Goal: Obtain resource: Obtain resource

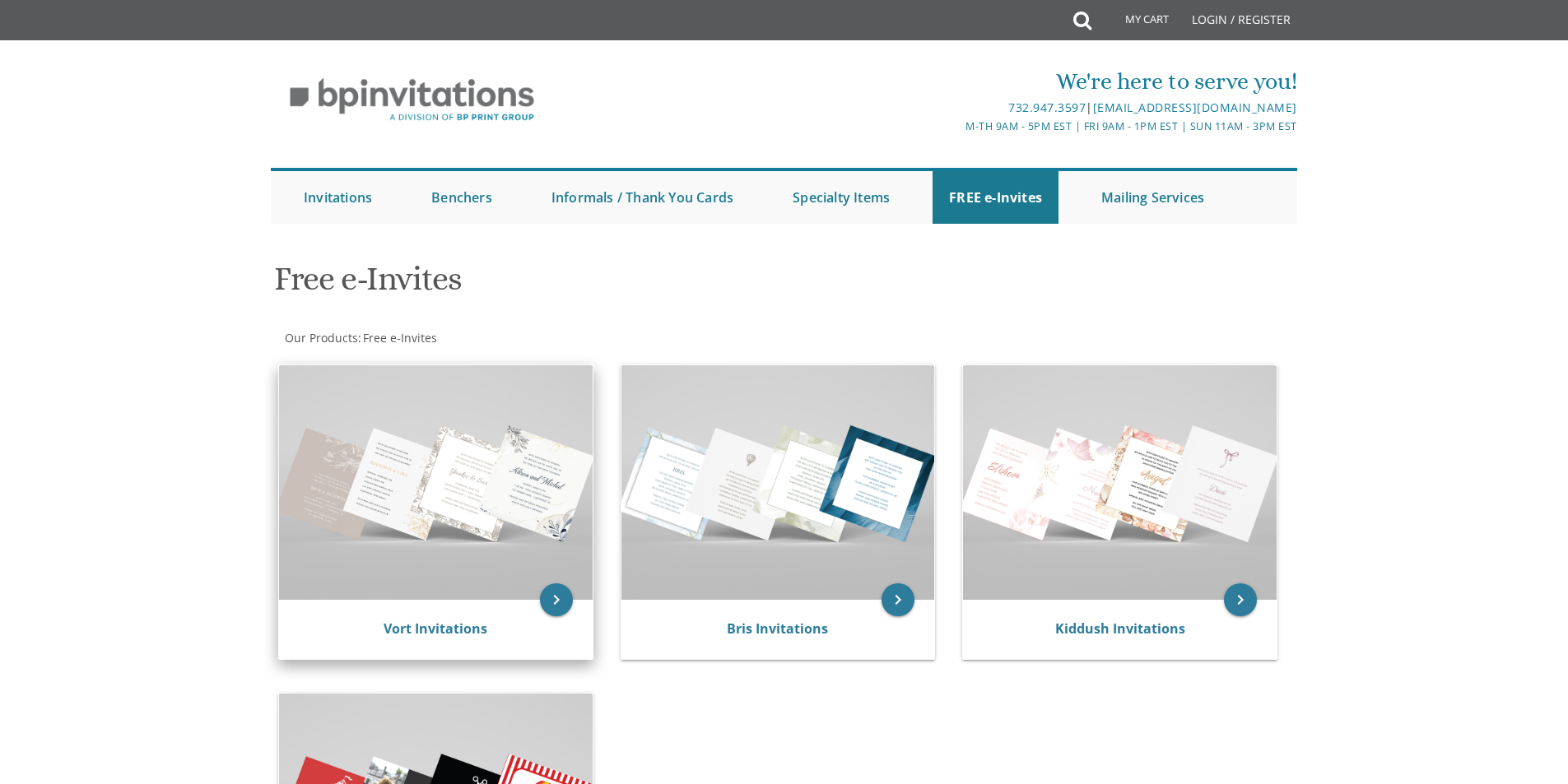
click img
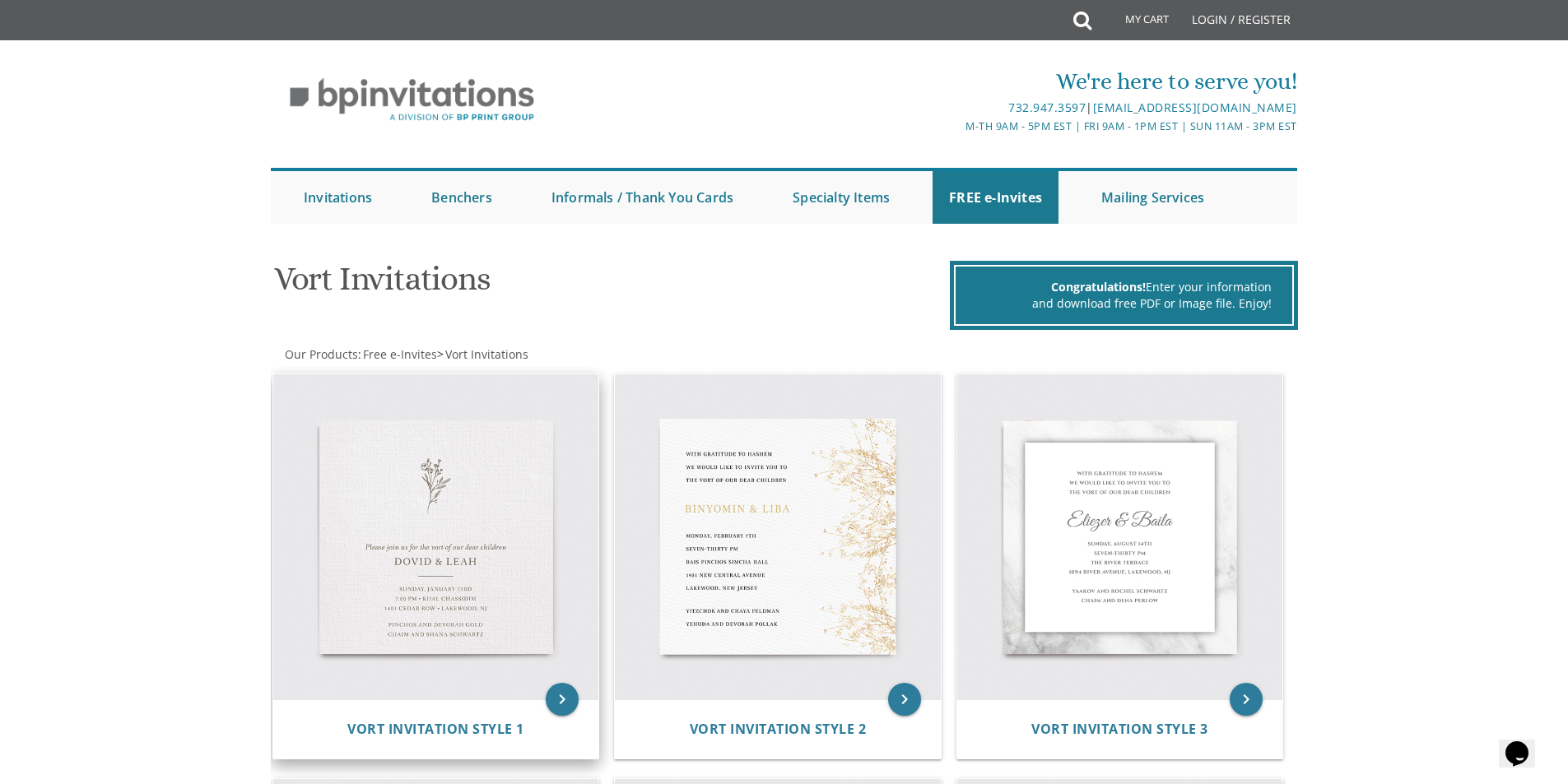
click at [480, 524] on img at bounding box center [436, 537] width 326 height 326
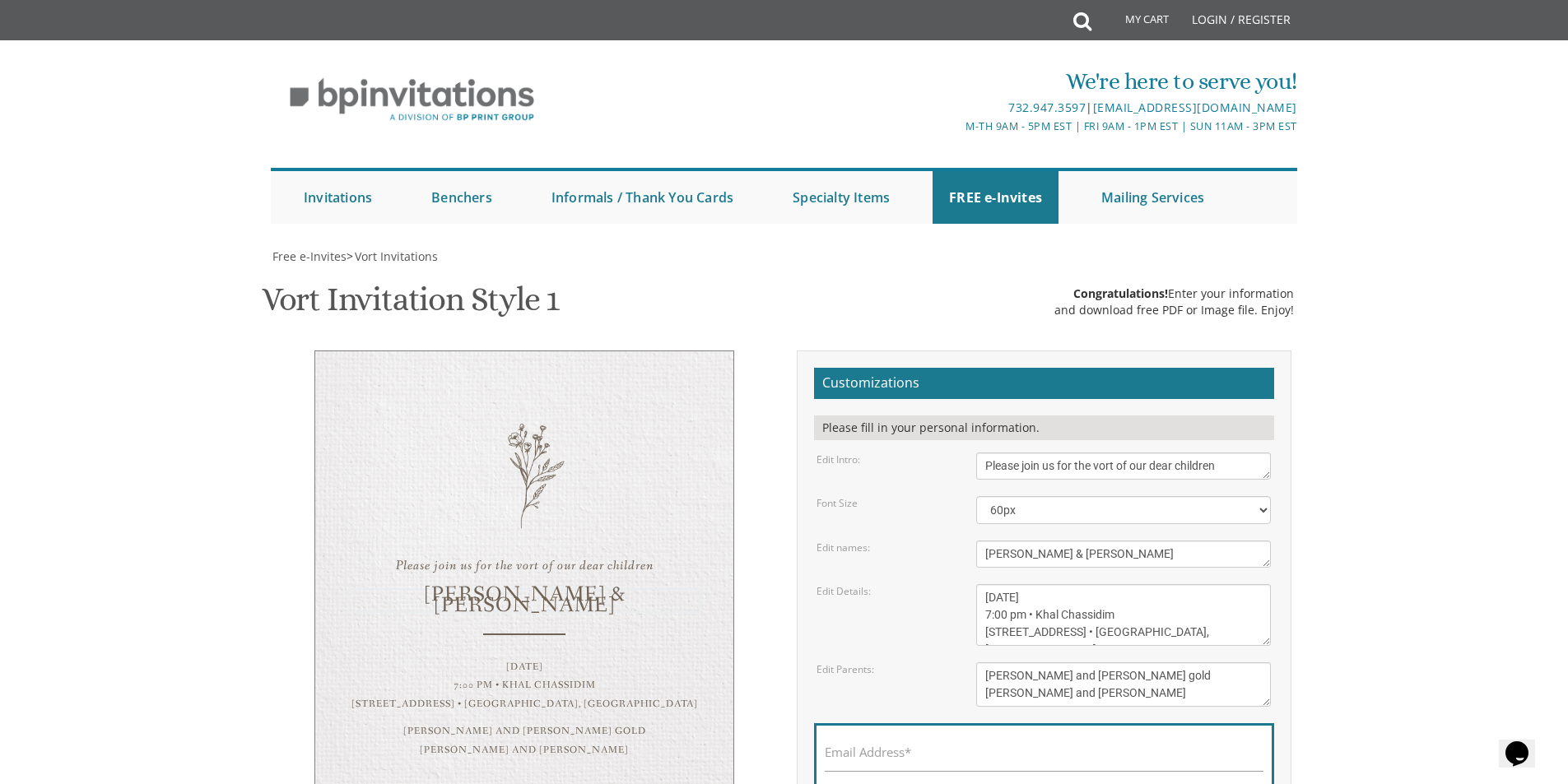
drag, startPoint x: 1016, startPoint y: 552, endPoint x: 977, endPoint y: 558, distance: 39.5
click at [977, 558] on textarea "Dovid & Leah" at bounding box center [1123, 554] width 295 height 28
click at [1065, 540] on textarea "Dovid & Leah" at bounding box center [1123, 554] width 295 height 28
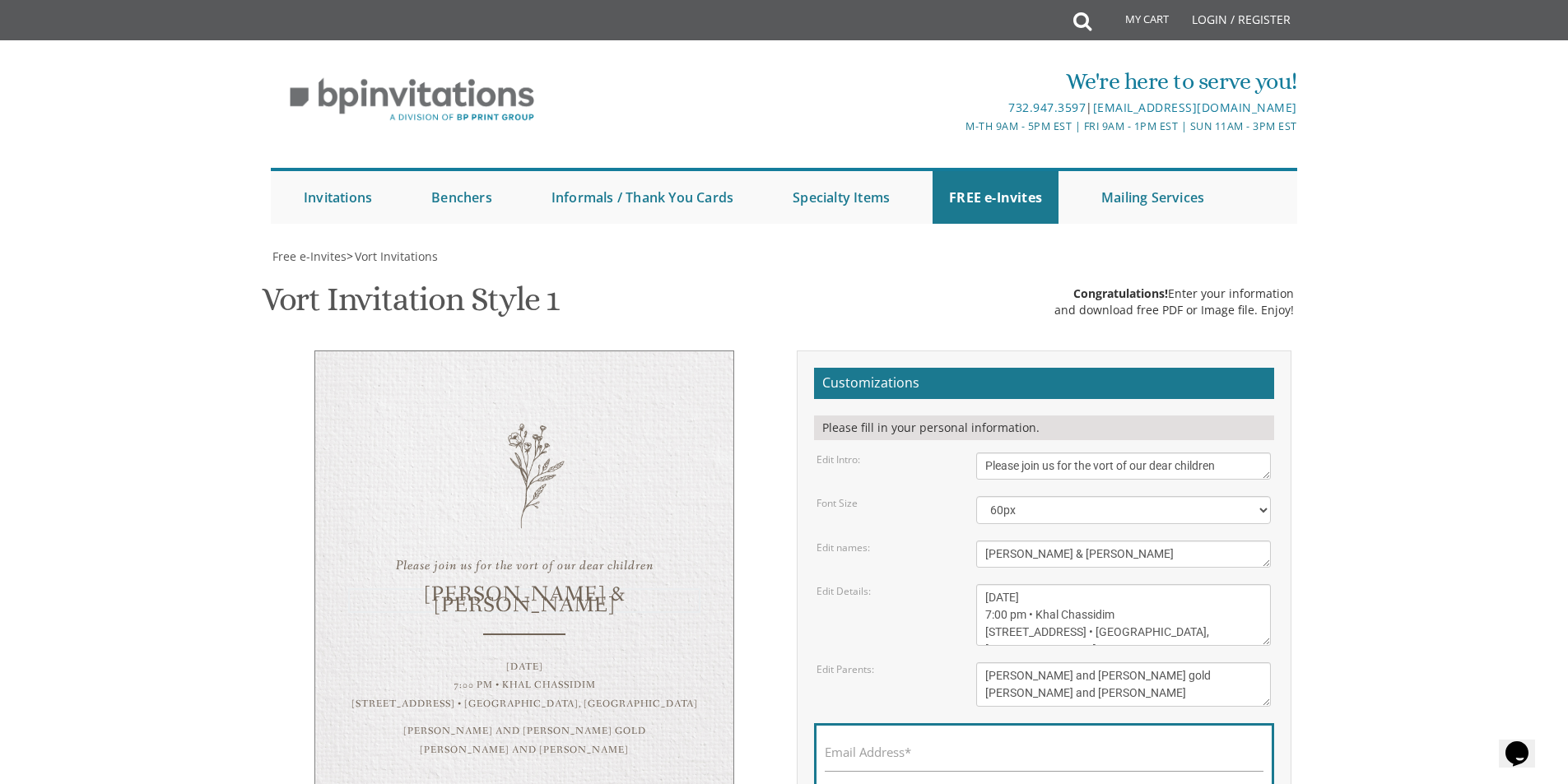
scroll to position [247, 0]
type textarea "Binyomin & Leora"
click at [1148, 584] on textarea "Sunday, January 23rd 7:00 pm • Khal Chassidim 1401 Cedar Row • Lakewood, NJ" at bounding box center [1123, 615] width 295 height 62
drag, startPoint x: 1107, startPoint y: 353, endPoint x: 1024, endPoint y: 341, distance: 83.9
click at [1024, 584] on textarea "Sunday, January 23rd 7:00 pm • Khal Chassidim 1401 Cedar Row • Lakewood, NJ" at bounding box center [1123, 615] width 295 height 62
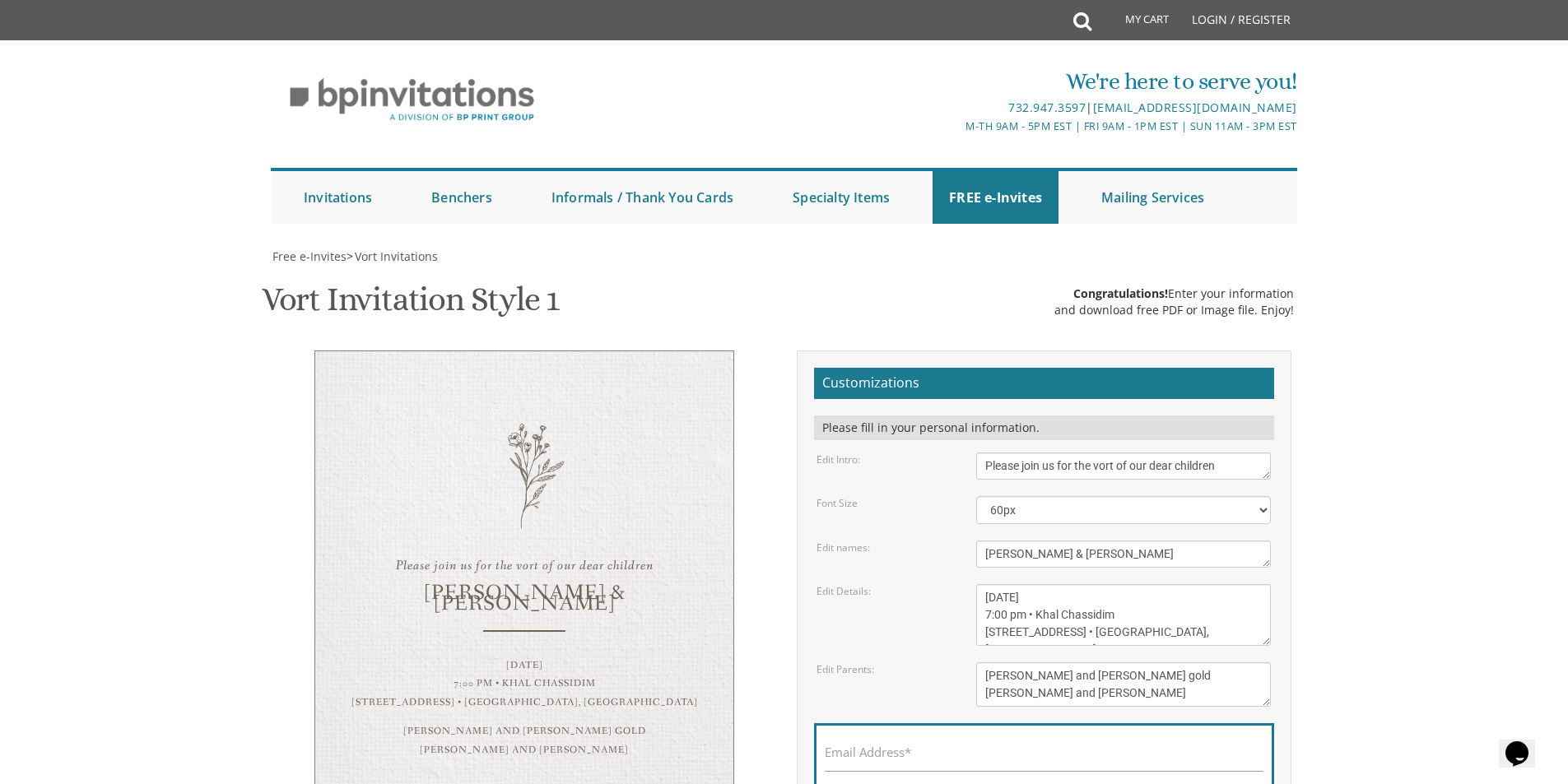
click at [1076, 584] on textarea "Sunday, January 23rd 7:00 pm • Khal Chassidim 1401 Cedar Row • Lakewood, NJ" at bounding box center [1123, 615] width 295 height 62
click at [1108, 584] on textarea "Sunday, January 23rd 7:00 pm • Khal Chassidim 1401 Cedar Row • Lakewood, NJ" at bounding box center [1123, 615] width 295 height 62
drag, startPoint x: 1100, startPoint y: 353, endPoint x: 1029, endPoint y: 355, distance: 71.0
click at [1029, 584] on textarea "Sunday, January 23rd 7:00 pm • Khal Chassidim 1401 Cedar Row • Lakewood, NJ" at bounding box center [1123, 615] width 295 height 62
click at [1027, 584] on textarea "Sunday, January 23rd 7:00 pm • Khal Chassidim 1401 Cedar Row • Lakewood, NJ" at bounding box center [1123, 615] width 295 height 62
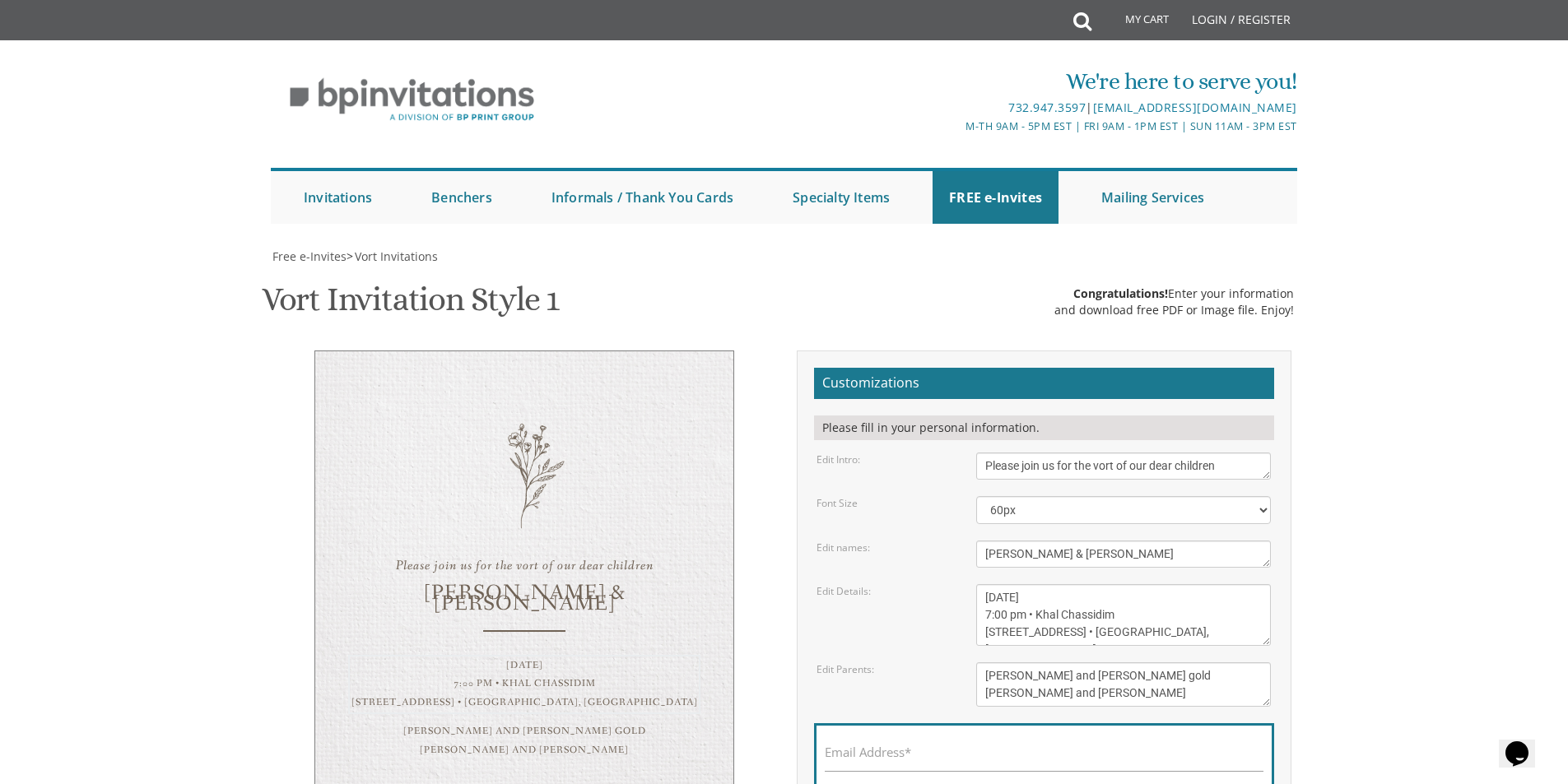
drag, startPoint x: 1027, startPoint y: 352, endPoint x: 1125, endPoint y: 352, distance: 98.0
click at [1125, 584] on textarea "Sunday, January 23rd 7:00 pm • Khal Chassidim 1401 Cedar Row • Lakewood, NJ" at bounding box center [1123, 615] width 295 height 62
drag, startPoint x: 1122, startPoint y: 367, endPoint x: 990, endPoint y: 364, distance: 132.0
click at [990, 584] on textarea "Sunday, January 23rd 7:00 pm • Khal Chassidim 1401 Cedar Row • Lakewood, NJ" at bounding box center [1123, 615] width 295 height 62
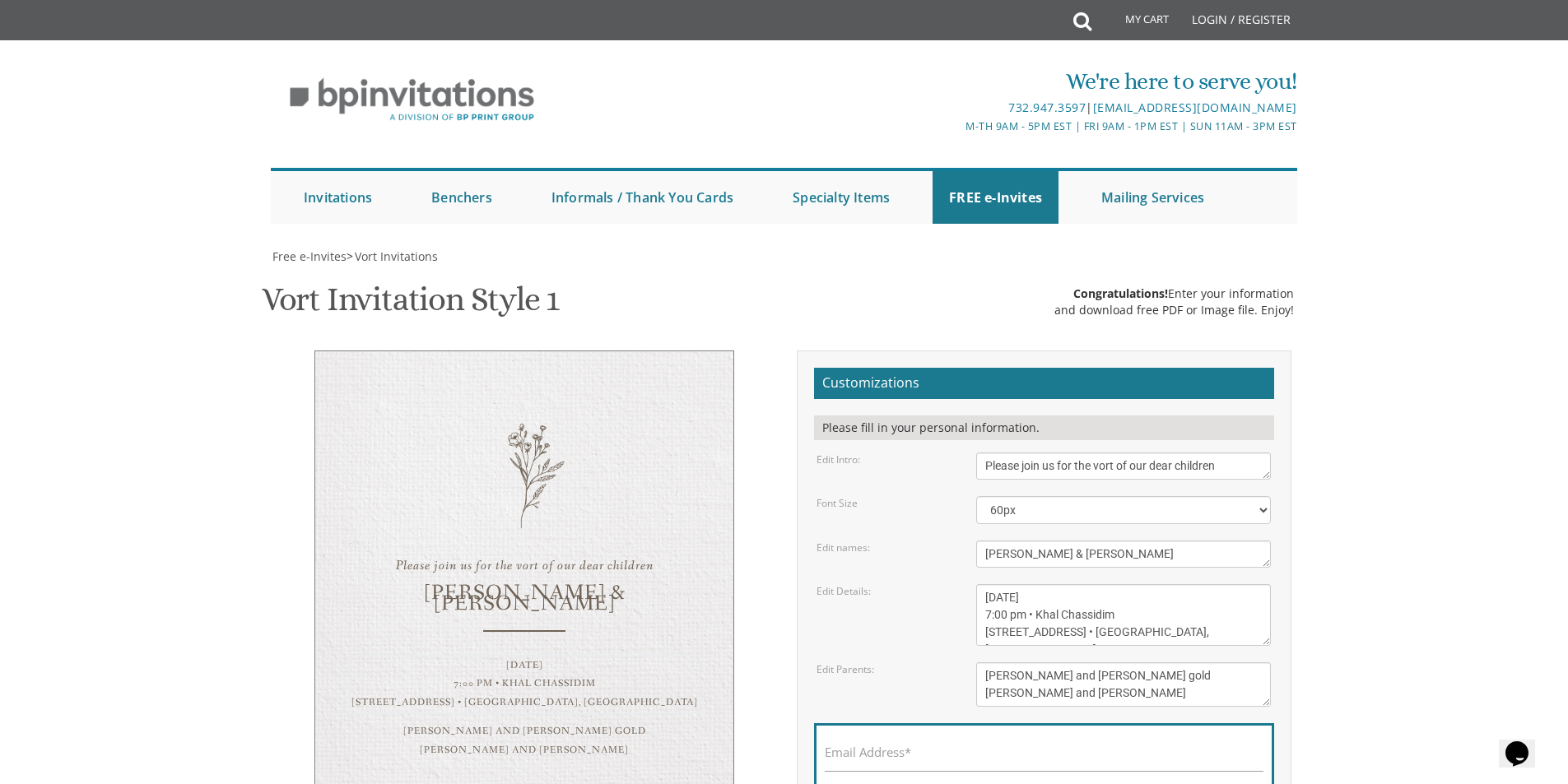
drag, startPoint x: 985, startPoint y: 364, endPoint x: 1143, endPoint y: 360, distance: 158.1
click at [1143, 584] on textarea "Sunday, January 23rd 7:00 pm • Khal Chassidim 1401 Cedar Row • Lakewood, NJ" at bounding box center [1123, 615] width 295 height 62
type textarea "Sunday, August 31st 5:30-8:30 1401 Cedar Row • Lakewood, NJ"
click at [722, 446] on div "Please join us for the vort of our dear children Binyomin & Leora Sunday, Janua…" at bounding box center [524, 572] width 419 height 443
click at [522, 655] on div "Sunday, August 31st 5:30-8:30 1401 Cedar Row • Lakewood, NJ" at bounding box center [525, 682] width 353 height 56
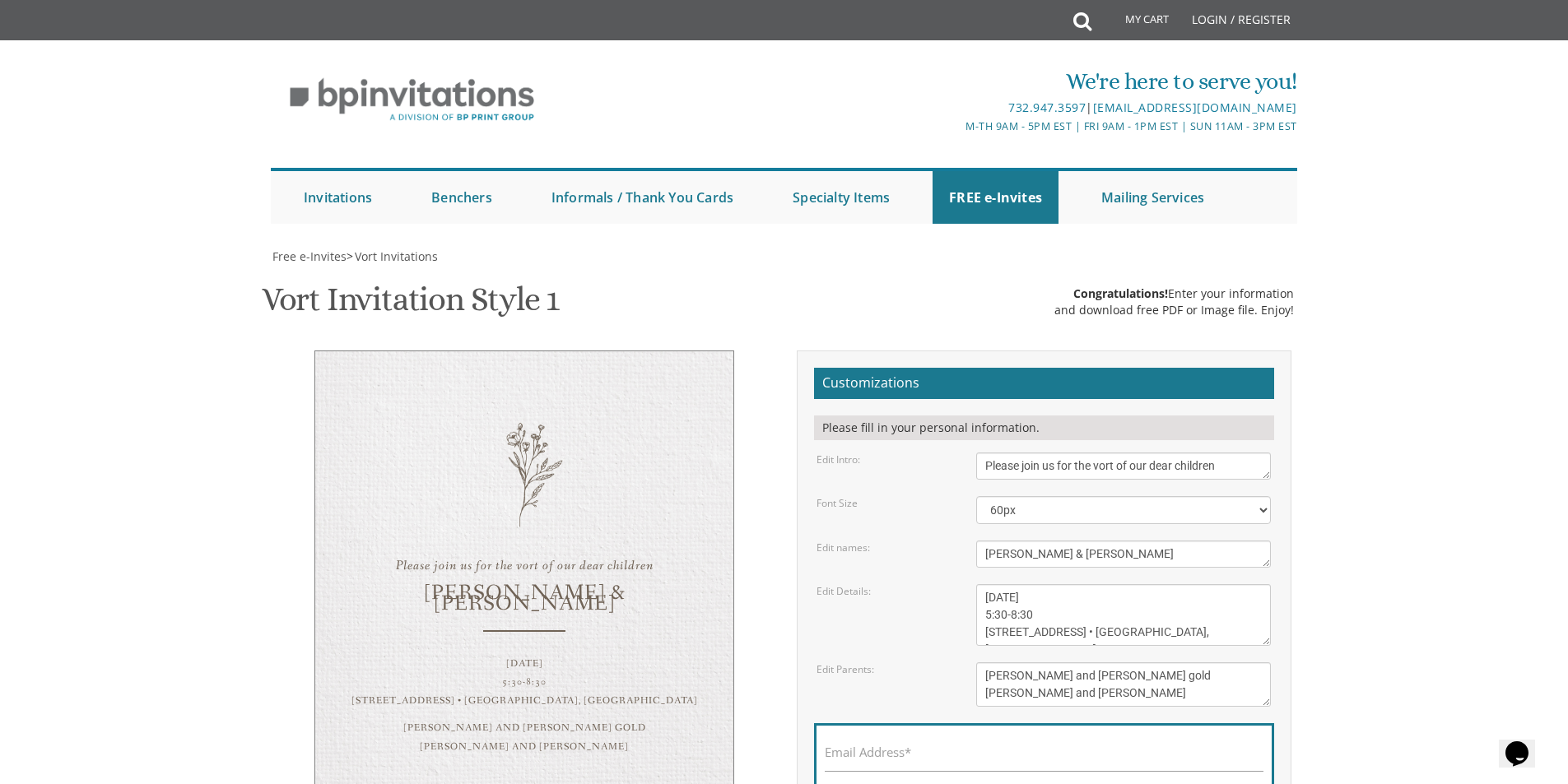
click at [537, 655] on div "Sunday, August 31st 5:30-8:30 1401 Cedar Row • Lakewood, NJ" at bounding box center [525, 682] width 353 height 56
drag, startPoint x: 522, startPoint y: 223, endPoint x: 665, endPoint y: 402, distance: 229.1
click at [665, 402] on div "Please join us for the vort of our dear children Binyomin & Leora Sunday, Augus…" at bounding box center [524, 570] width 419 height 440
click at [665, 655] on div "Sunday, August 31st 5:30-8:30 1401 Cedar Row • Lakewood, NJ" at bounding box center [525, 682] width 353 height 56
drag, startPoint x: 1122, startPoint y: 431, endPoint x: 564, endPoint y: 410, distance: 558.4
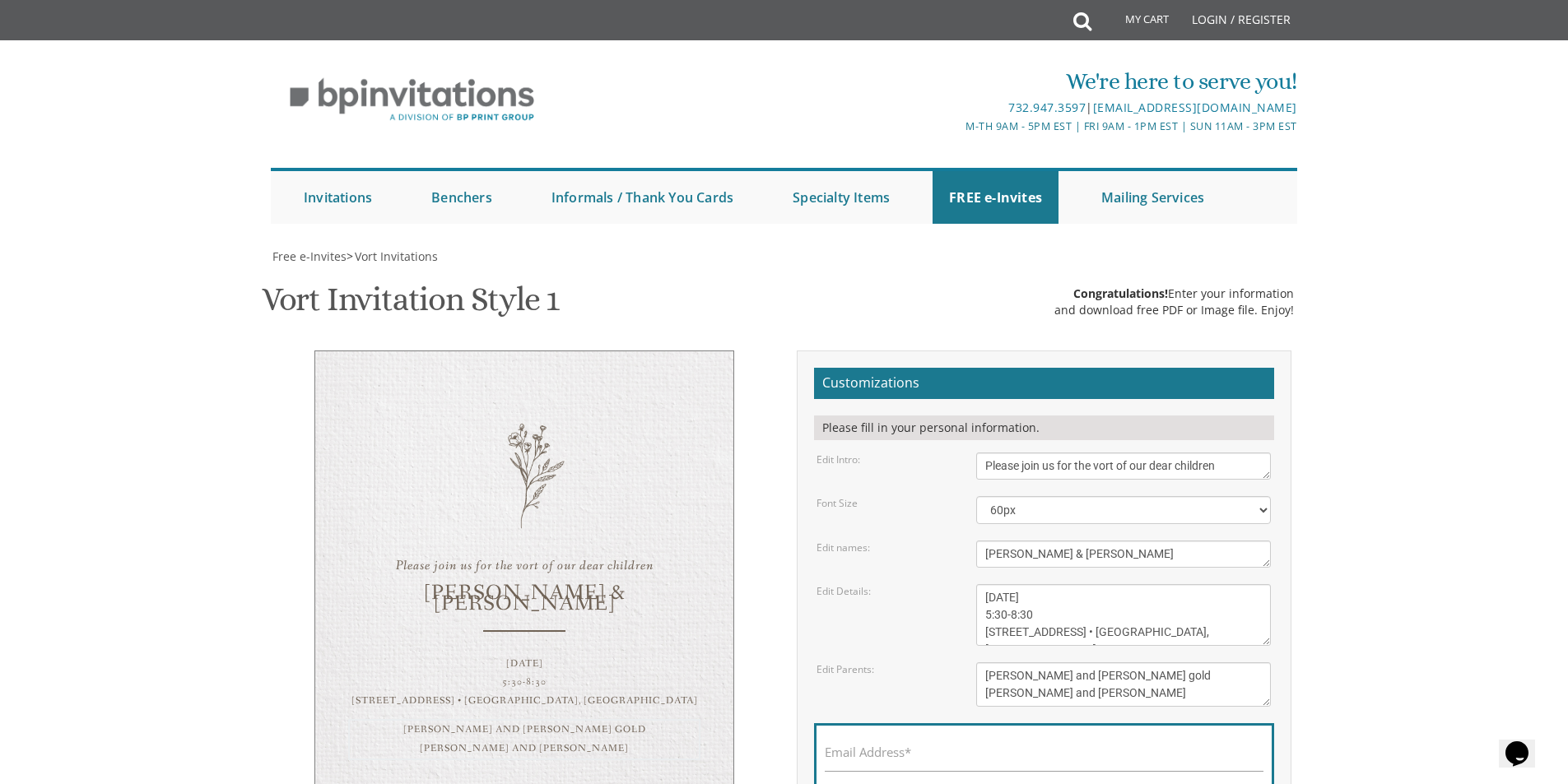
click at [564, 410] on div "Please join us for the vort of our dear children Binyomin & Leora Sunday, Augus…" at bounding box center [784, 615] width 1038 height 530
drag, startPoint x: 1153, startPoint y: 447, endPoint x: 956, endPoint y: 459, distance: 197.4
click at [956, 662] on div "Edit Parents: Pinchos and Devorah gold Chaim and Shana Schwartz" at bounding box center [1043, 684] width 479 height 44
type textarea "Yaakov and Liba Kadar Chaim and Shana Schwartz"
click at [1010, 584] on textarea "Sunday, January 23rd 7:00 pm • Khal Chassidim 1401 Cedar Row • Lakewood, NJ" at bounding box center [1123, 615] width 295 height 62
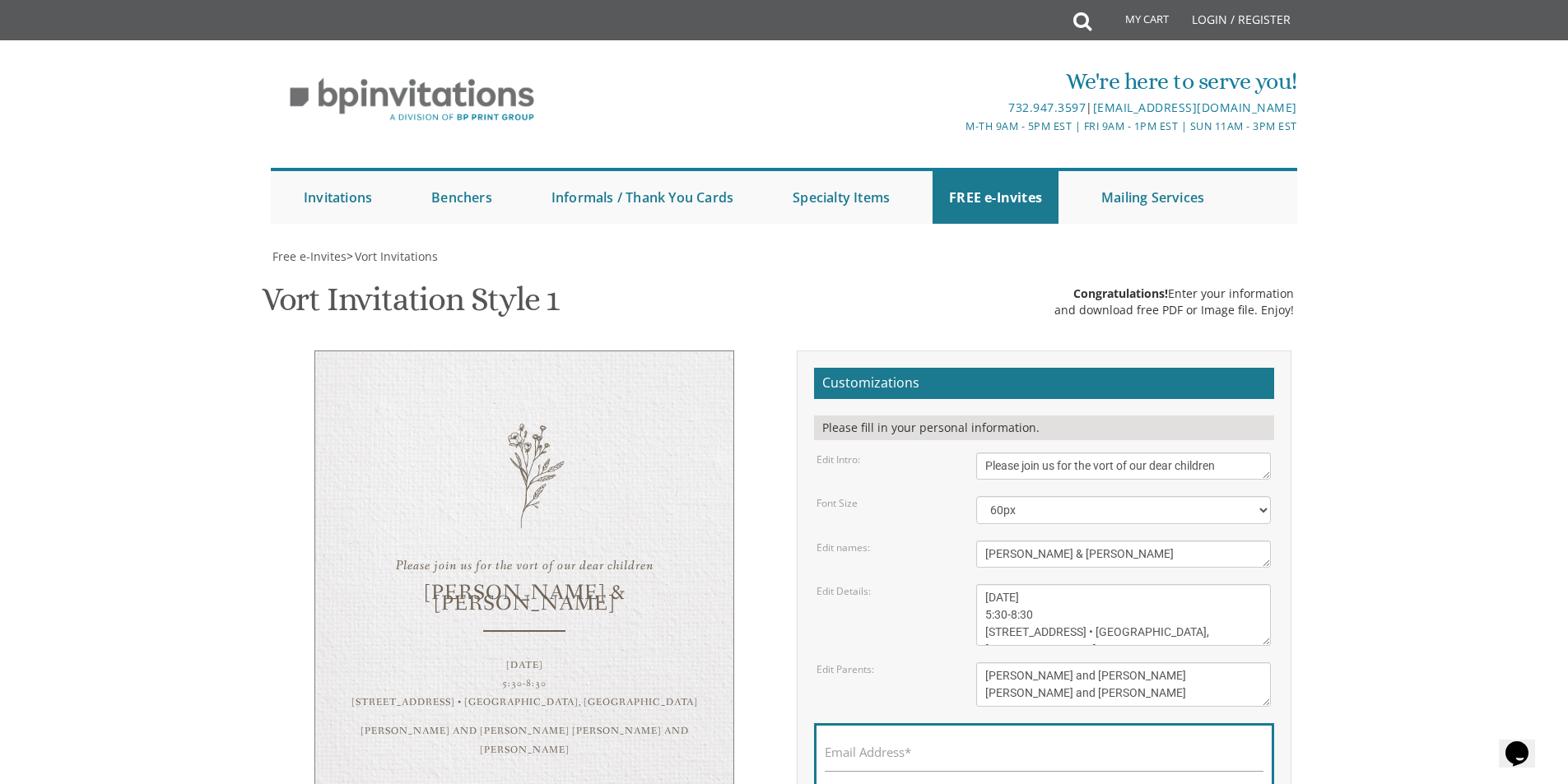
click at [1012, 584] on textarea "Sunday, January 23rd 7:00 pm • Khal Chassidim 1401 Cedar Row • Lakewood, NJ" at bounding box center [1123, 615] width 295 height 62
drag, startPoint x: 1012, startPoint y: 388, endPoint x: 980, endPoint y: 378, distance: 33.5
click at [980, 584] on textarea "Sunday, January 23rd 7:00 pm • Khal Chassidim 1401 Cedar Row • Lakewood, NJ" at bounding box center [1123, 615] width 295 height 62
drag, startPoint x: 1009, startPoint y: 387, endPoint x: 1062, endPoint y: 388, distance: 53.0
click at [1062, 584] on textarea "Sunday, January 23rd 7:00 pm • Khal Chassidim 1401 Cedar Row • Lakewood, NJ" at bounding box center [1123, 615] width 295 height 62
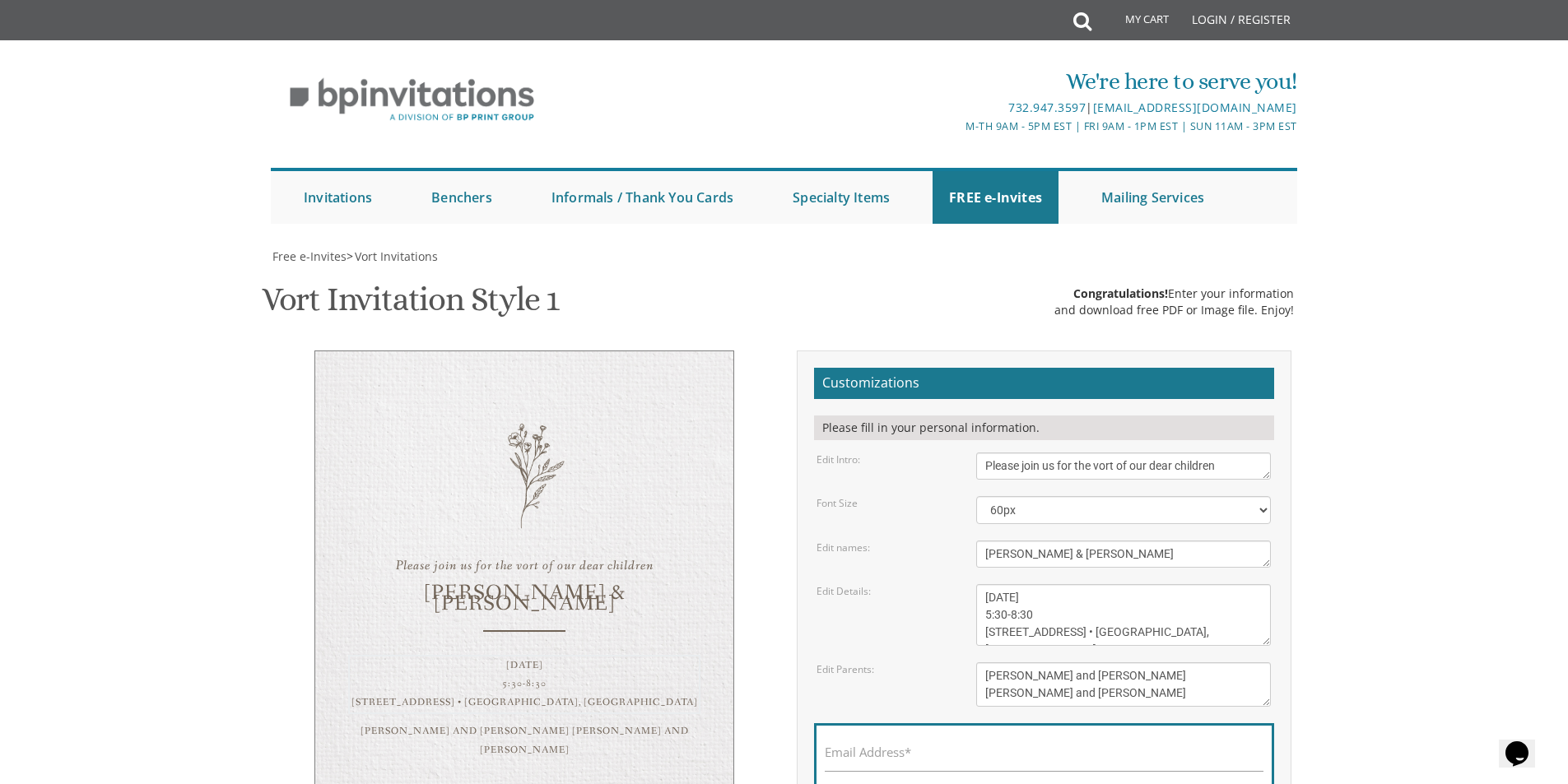
click at [1145, 584] on textarea "Sunday, January 23rd 7:00 pm • Khal Chassidim 1401 Cedar Row • Lakewood, NJ" at bounding box center [1123, 615] width 295 height 62
type textarea "Sunday, August 31st 5:30-8:30 984 Country Club Drive • Teaneck, NJ"
click at [1185, 723] on div "Email Address*" at bounding box center [1043, 756] width 460 height 66
click at [655, 518] on div "Please join us for the vort of our dear children Binyomin & Leora Sunday, Augus…" at bounding box center [524, 570] width 419 height 440
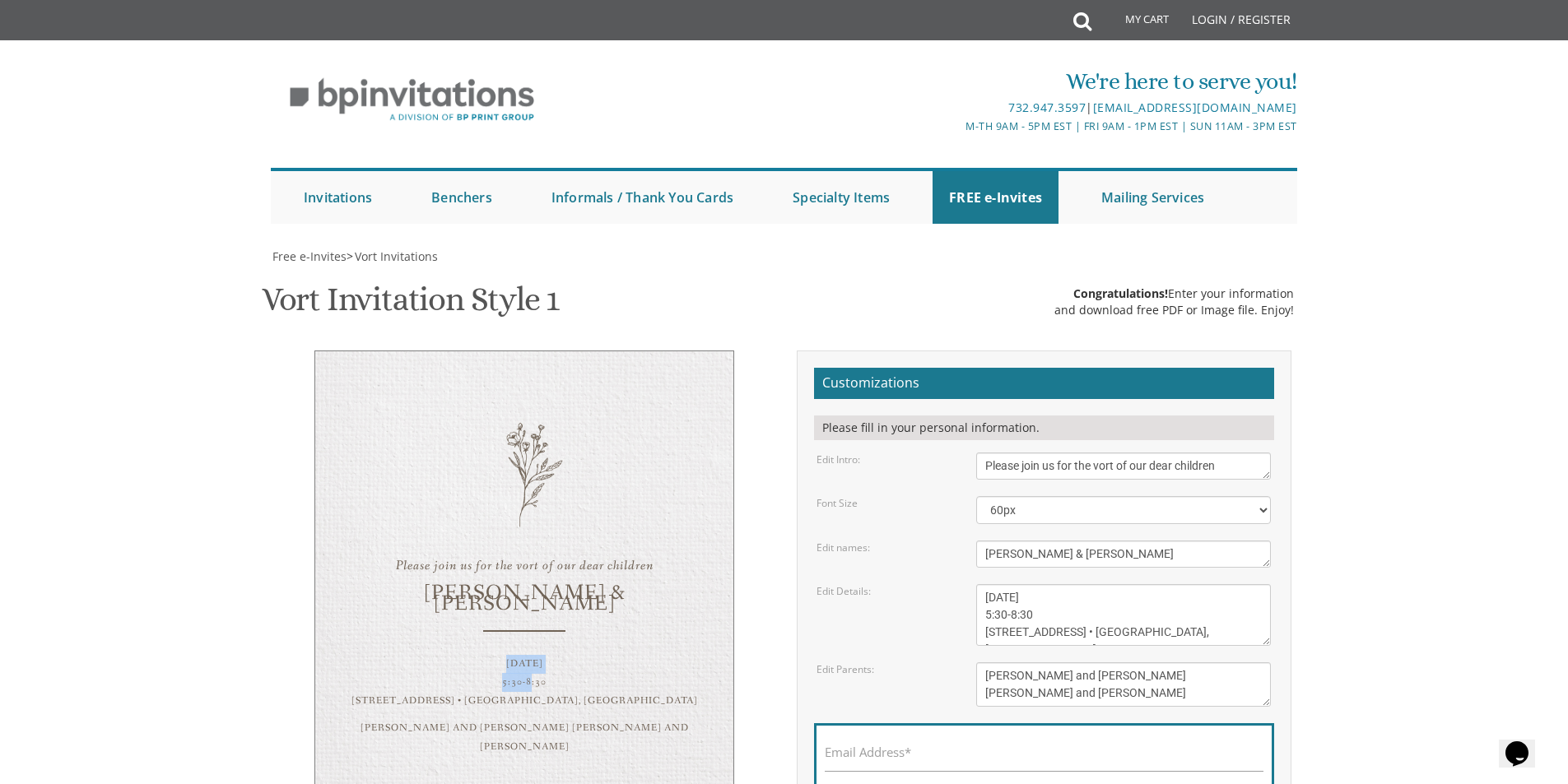
click at [554, 390] on div "Please join us for the vort of our dear children Binyomin & Leora Sunday, Augus…" at bounding box center [524, 570] width 419 height 440
click at [546, 655] on div "Sunday, August 31st 5:30-8:30 984 Country Club Drive • Teaneck, NJ" at bounding box center [525, 682] width 353 height 56
drag, startPoint x: 535, startPoint y: 425, endPoint x: 504, endPoint y: 417, distance: 32.0
click at [504, 655] on div "Sunday, August 31st 5:30-8:30 984 Country Club Drive • Teaneck, NJ" at bounding box center [525, 682] width 353 height 56
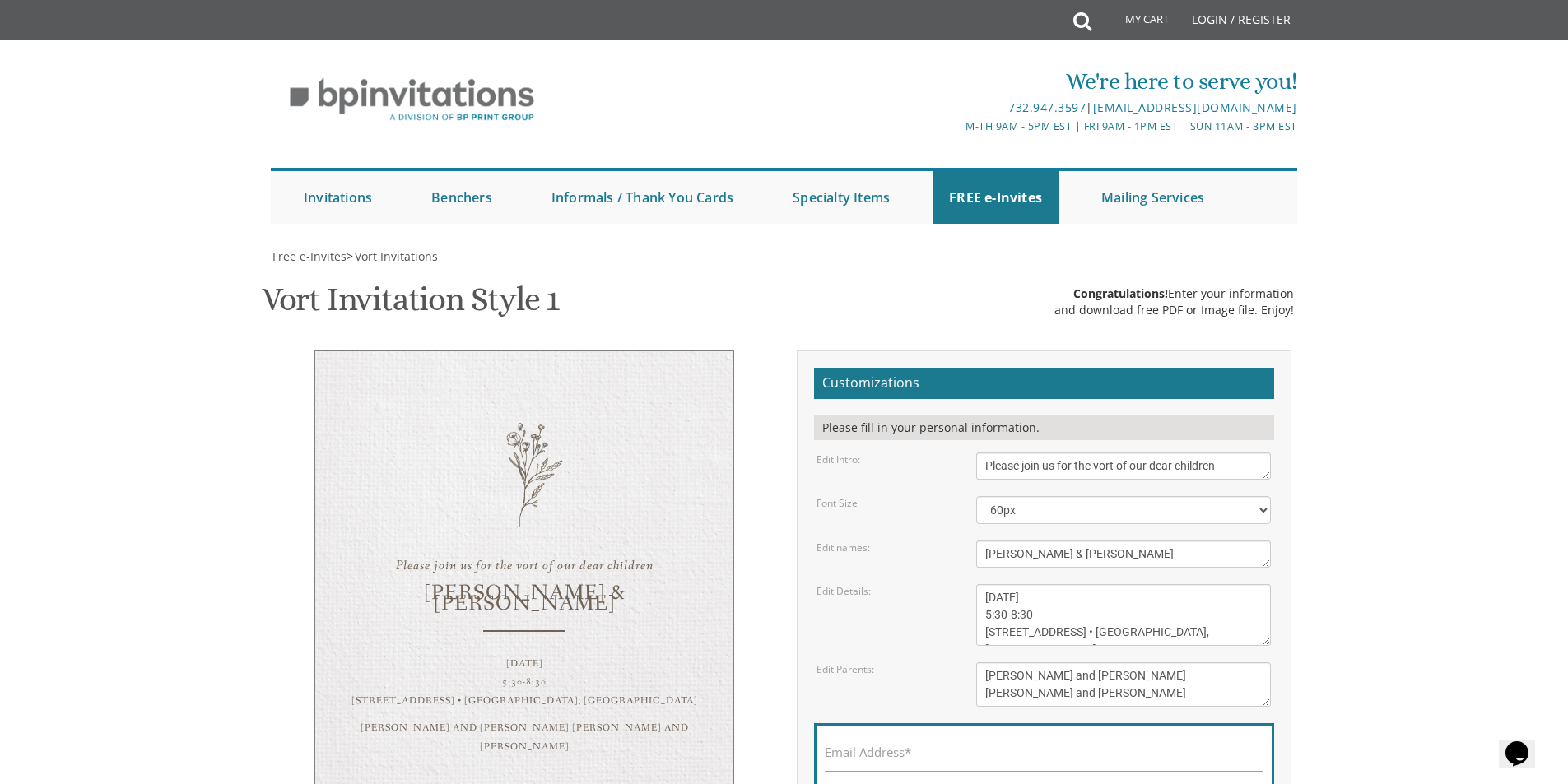
click at [526, 655] on div "Sunday, August 31st 5:30-8:30 984 Country Club Drive • Teaneck, NJ" at bounding box center [525, 682] width 353 height 56
click at [568, 655] on div "Sunday, August 31st 5:30-8:30 984 Country Club Drive • Teaneck, NJ" at bounding box center [525, 682] width 353 height 56
click at [962, 751] on input "Email Address*" at bounding box center [1043, 761] width 439 height 21
click at [1151, 662] on textarea "Pinchos and Devorah gold Chaim and Shana Schwartz" at bounding box center [1123, 684] width 295 height 44
drag, startPoint x: 1157, startPoint y: 453, endPoint x: 887, endPoint y: 452, distance: 270.0
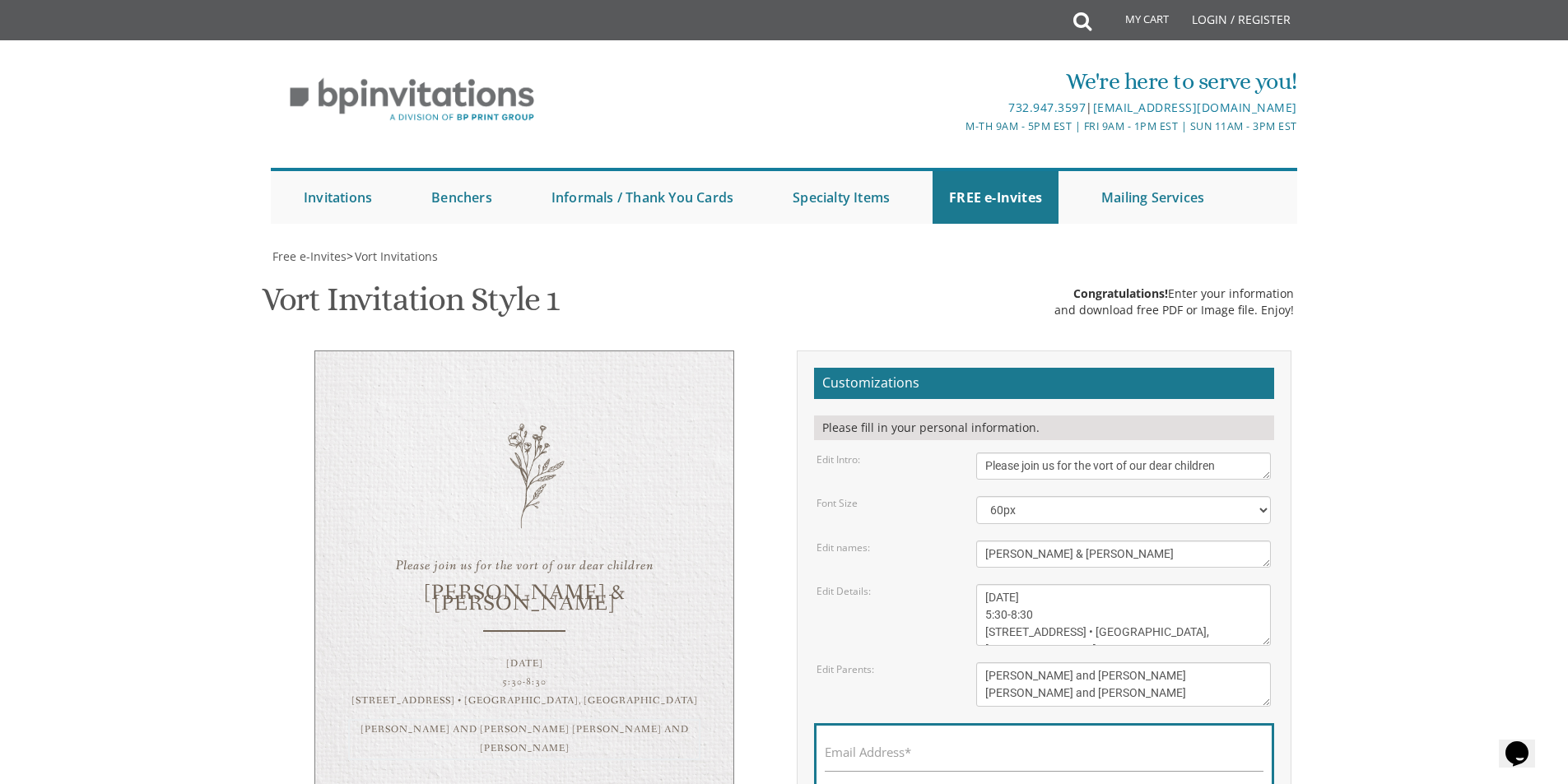
click at [887, 662] on div "Edit Parents: Pinchos and Devorah gold Chaim and Shana Schwartz" at bounding box center [1043, 684] width 479 height 44
click at [990, 662] on textarea "Pinchos and Devorah gold Chaim and Shana Schwartz" at bounding box center [1123, 684] width 295 height 44
paste textarea "[PERSON_NAME] & [PERSON_NAME]"
drag, startPoint x: 1024, startPoint y: 456, endPoint x: 1016, endPoint y: 453, distance: 8.5
click at [1016, 662] on textarea "Pinchos and Devorah gold Chaim and Shana Schwartz" at bounding box center [1123, 684] width 295 height 44
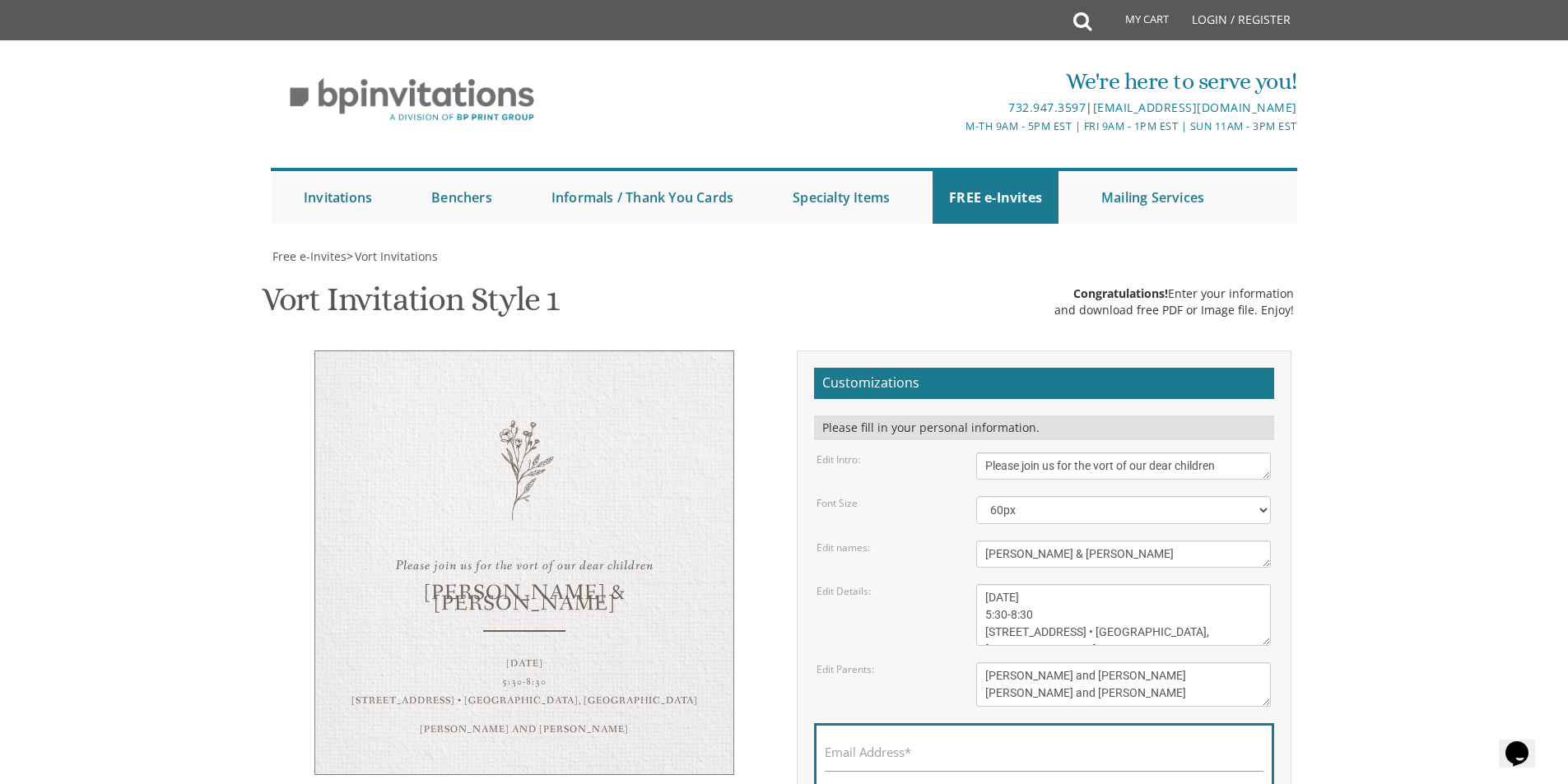
type textarea "Yaakov and Liba Kadar Mark and Rachelle Zomick"
click at [1283, 502] on div "Customizations Please fill in your personal information. Edit Intro: Please joi…" at bounding box center [1044, 615] width 495 height 530
click at [661, 522] on div "Please join us for the vort of our dear children Binyomin & Leora Sunday, Augus…" at bounding box center [524, 570] width 419 height 440
drag, startPoint x: 507, startPoint y: 524, endPoint x: 605, endPoint y: 445, distance: 125.9
click at [605, 445] on div "Please join us for the vort of our dear children Binyomin & Leora Sunday, Augus…" at bounding box center [524, 570] width 419 height 440
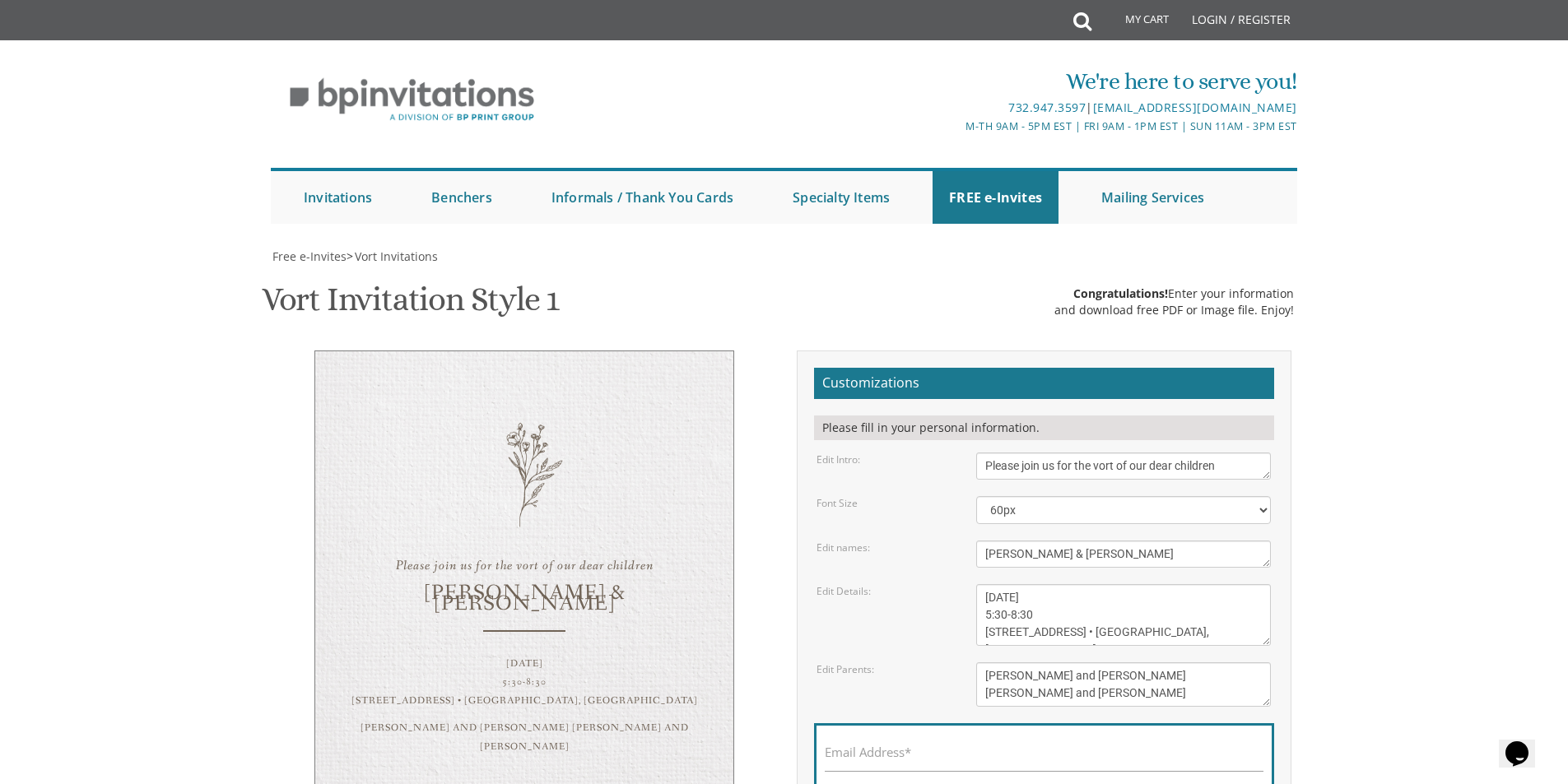
click at [596, 655] on div "Sunday, August 31st 5:30-8:30 984 Country Club Drive • Teaneck, NJ" at bounding box center [525, 682] width 353 height 56
drag, startPoint x: 573, startPoint y: 437, endPoint x: 178, endPoint y: 377, distance: 399.5
click at [178, 387] on body "My Cart Total: View Cart Item(s) Submit My Cart Total: View Cart Item(s) Login …" at bounding box center [784, 659] width 1568 height 1318
drag, startPoint x: 439, startPoint y: 141, endPoint x: 539, endPoint y: 275, distance: 167.2
click at [544, 351] on div "Please join us for the vort of our dear children Binyomin & Leora Sunday, Augus…" at bounding box center [524, 570] width 419 height 440
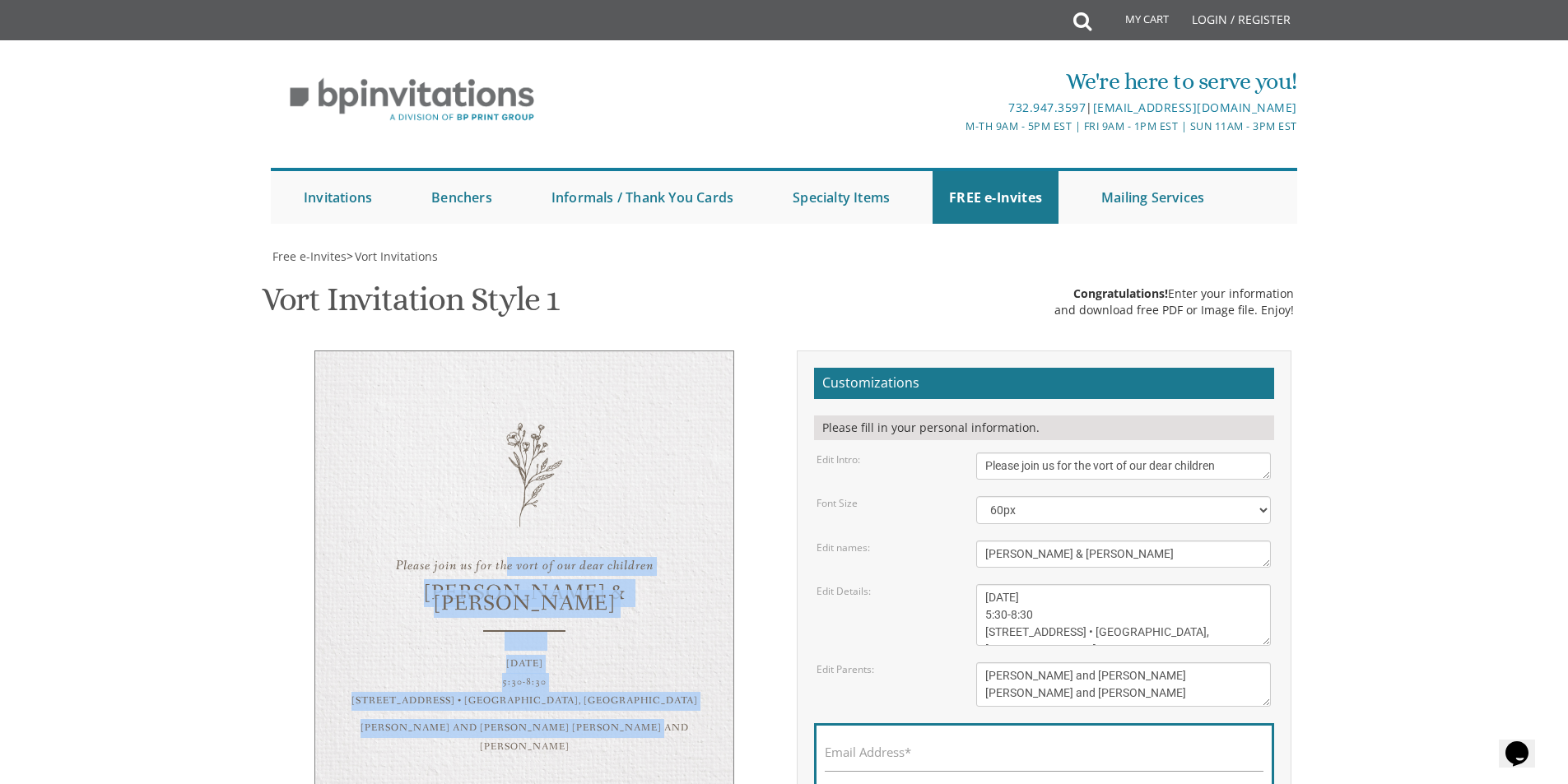
drag, startPoint x: 504, startPoint y: 215, endPoint x: 612, endPoint y: 516, distance: 319.8
click at [612, 516] on div "Please join us for the vort of our dear children Binyomin & Leora Sunday, Augus…" at bounding box center [524, 570] width 419 height 440
drag, startPoint x: 617, startPoint y: 488, endPoint x: 390, endPoint y: 156, distance: 402.2
click at [390, 351] on div "Please join us for the vort of our dear children Binyomin & Leora Sunday, Augus…" at bounding box center [524, 570] width 419 height 440
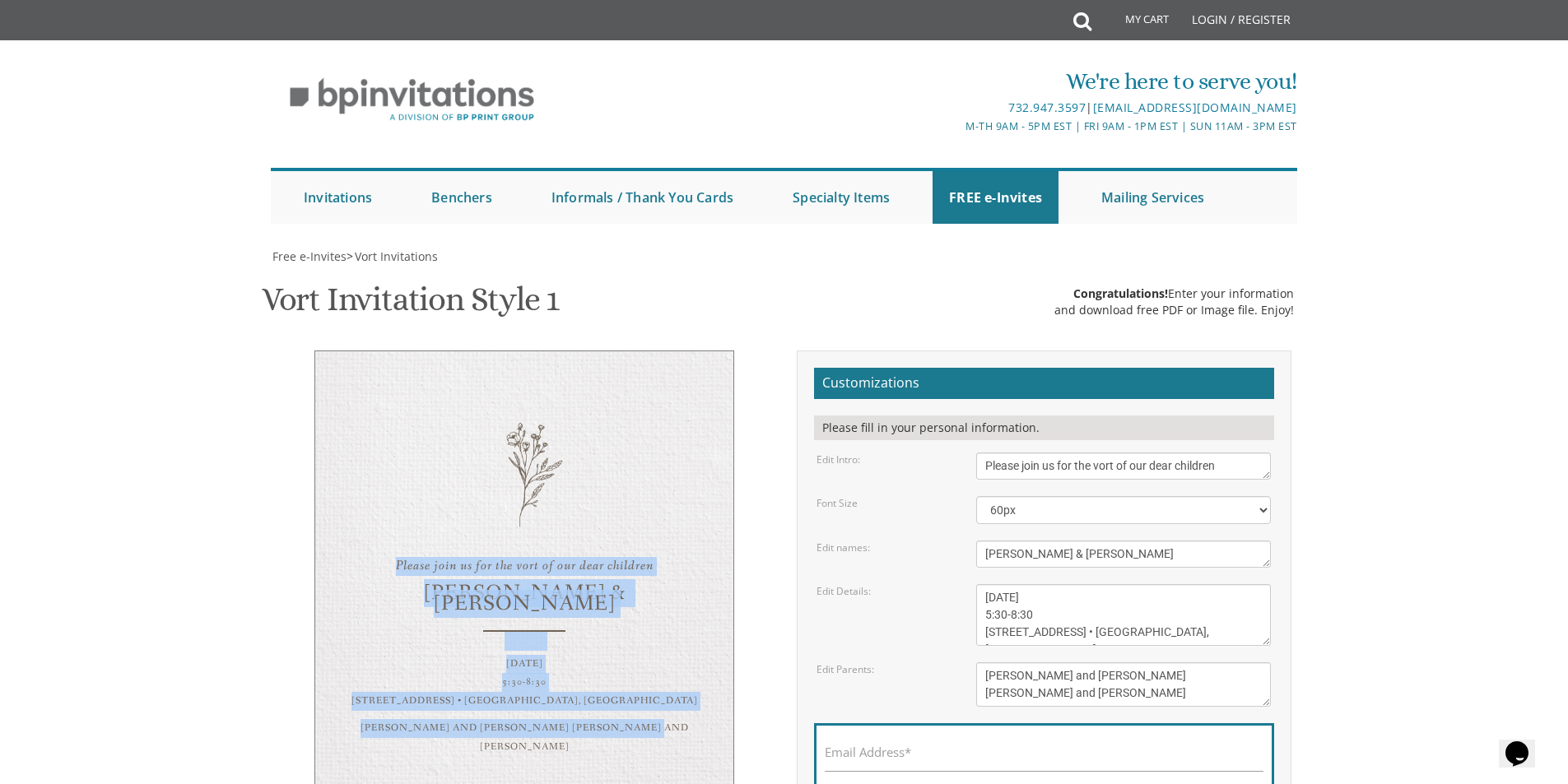
click at [390, 351] on div "Please join us for the vort of our dear children Binyomin & Leora Sunday, Augus…" at bounding box center [524, 570] width 419 height 440
drag, startPoint x: 469, startPoint y: 172, endPoint x: 656, endPoint y: 629, distance: 493.8
click at [656, 629] on div "Please join us for the vort of our dear children Binyomin & Leora Sunday, Augus…" at bounding box center [784, 615] width 1038 height 530
click at [619, 719] on div "Yaakov and Liba Kadar Mark and Rachelle Zomick" at bounding box center [525, 737] width 353 height 38
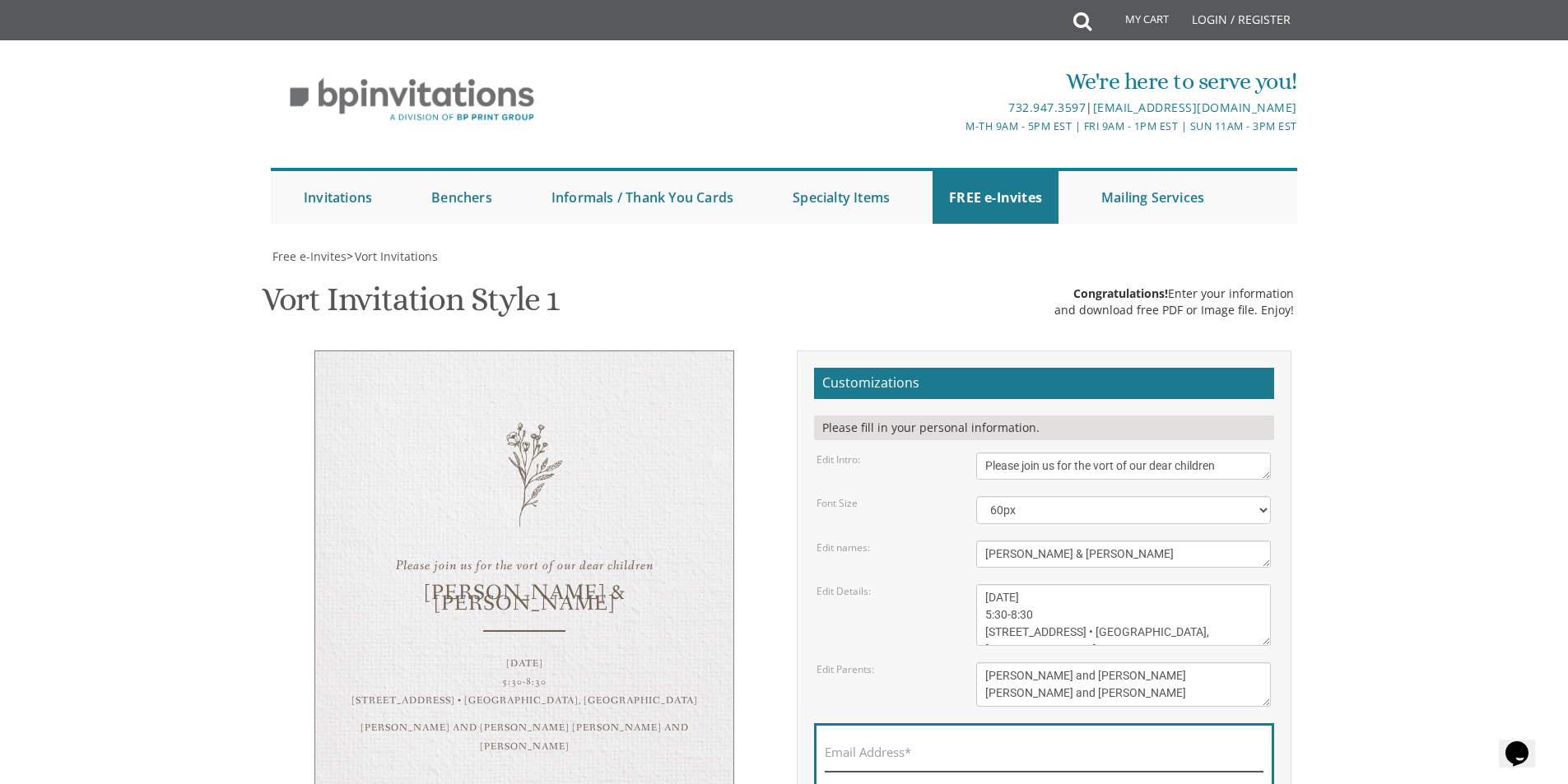
click at [966, 751] on input "Email Address*" at bounding box center [1043, 761] width 439 height 21
type input "[EMAIL_ADDRESS][DOMAIN_NAME]"
click at [418, 351] on div "Please join us for the vort of our dear children Binyomin & Leora Sunday, Augus…" at bounding box center [524, 570] width 419 height 440
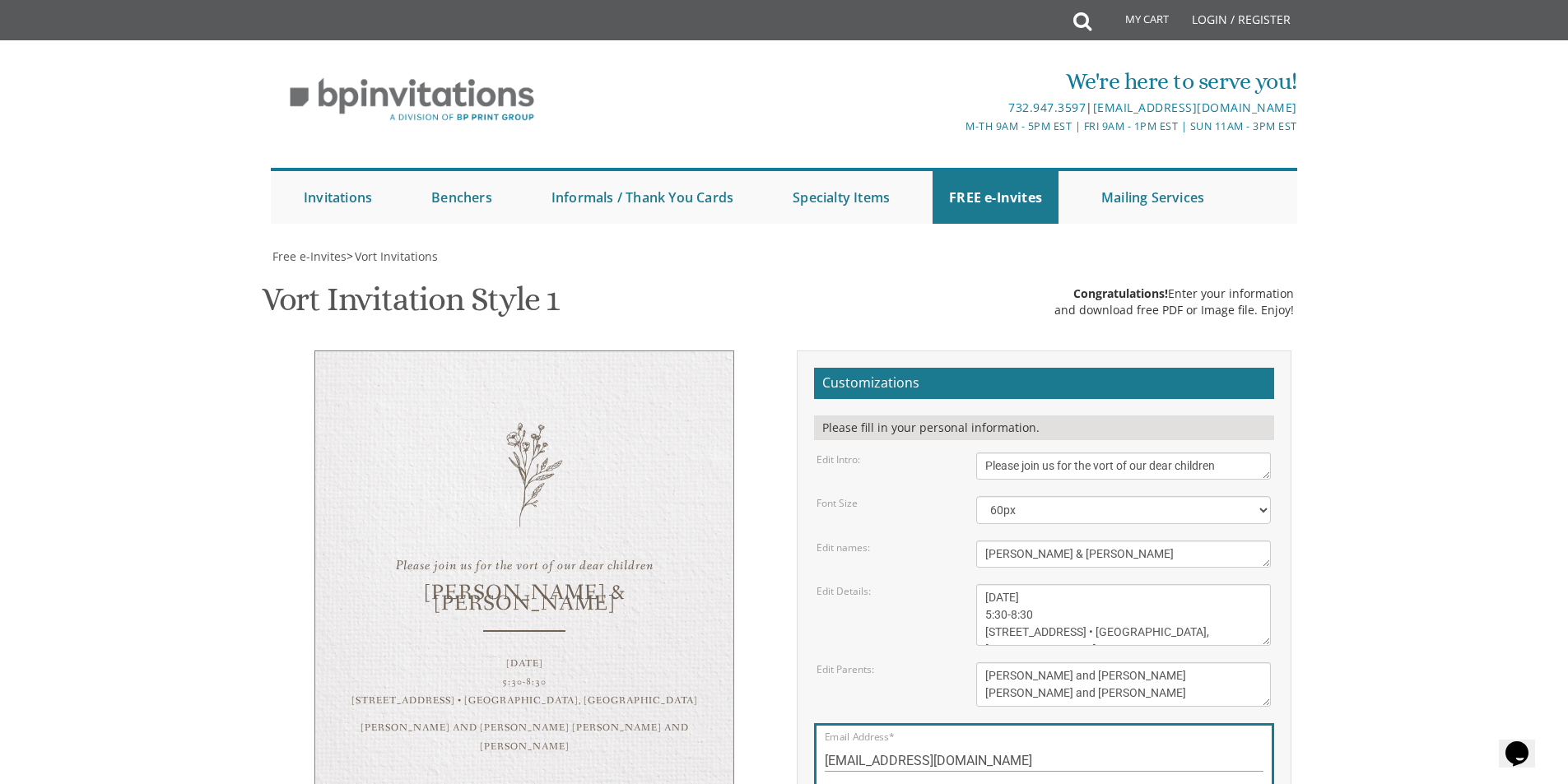
click at [407, 557] on div "Please join us for the vort of our dear children" at bounding box center [525, 566] width 353 height 19
drag, startPoint x: 398, startPoint y: 316, endPoint x: 667, endPoint y: 335, distance: 269.7
click at [667, 351] on div "Please join us for the vort of our dear children Binyomin & Leora Sunday, Augus…" at bounding box center [524, 570] width 419 height 440
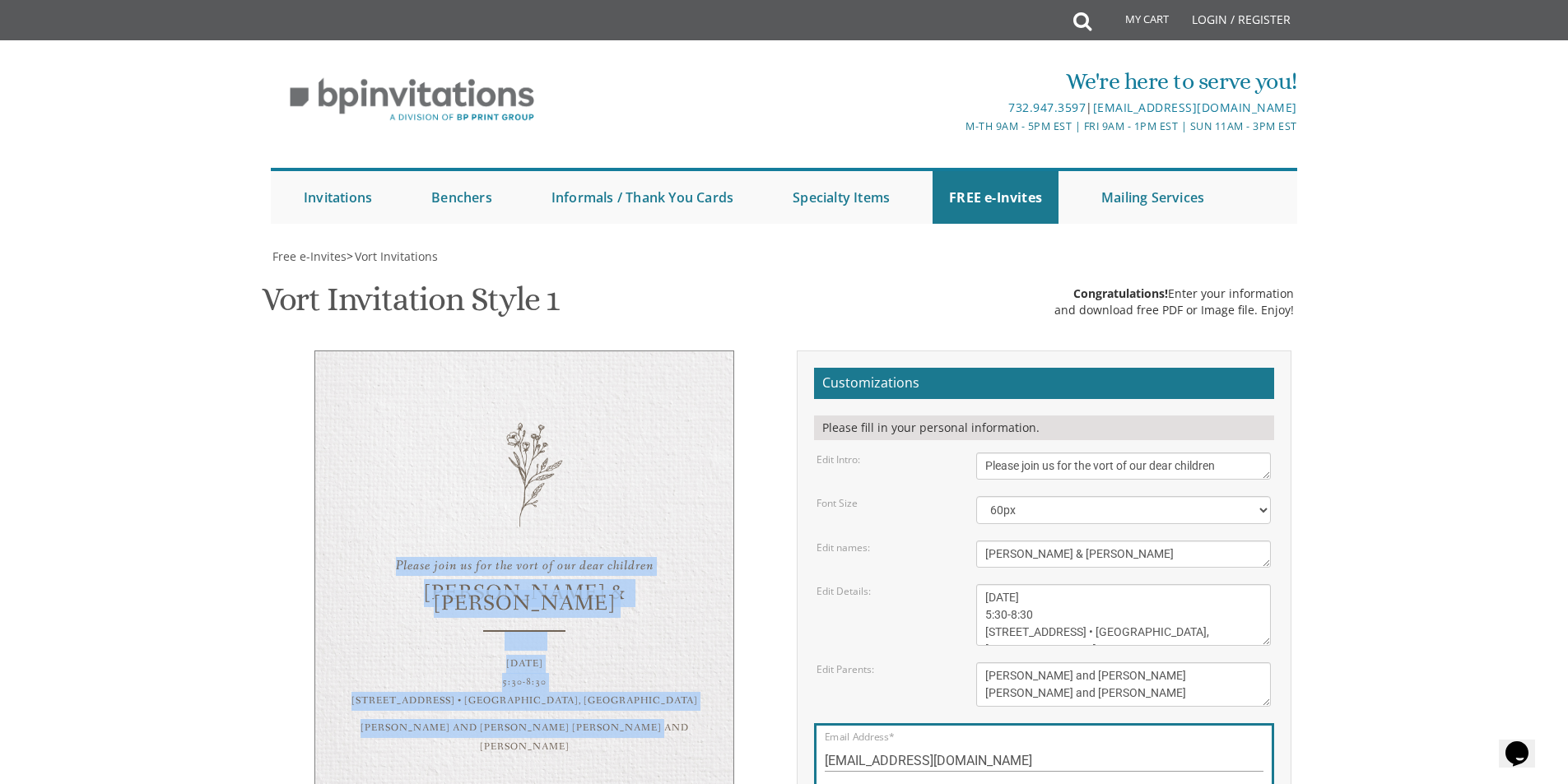
drag, startPoint x: 390, startPoint y: 308, endPoint x: 614, endPoint y: 524, distance: 311.2
click at [614, 524] on div "Please join us for the vort of our dear children Binyomin & Leora Sunday, Augus…" at bounding box center [524, 570] width 419 height 440
click at [733, 517] on div "Please join us for the vort of our dear children Binyomin & Leora Sunday, Augus…" at bounding box center [524, 570] width 419 height 440
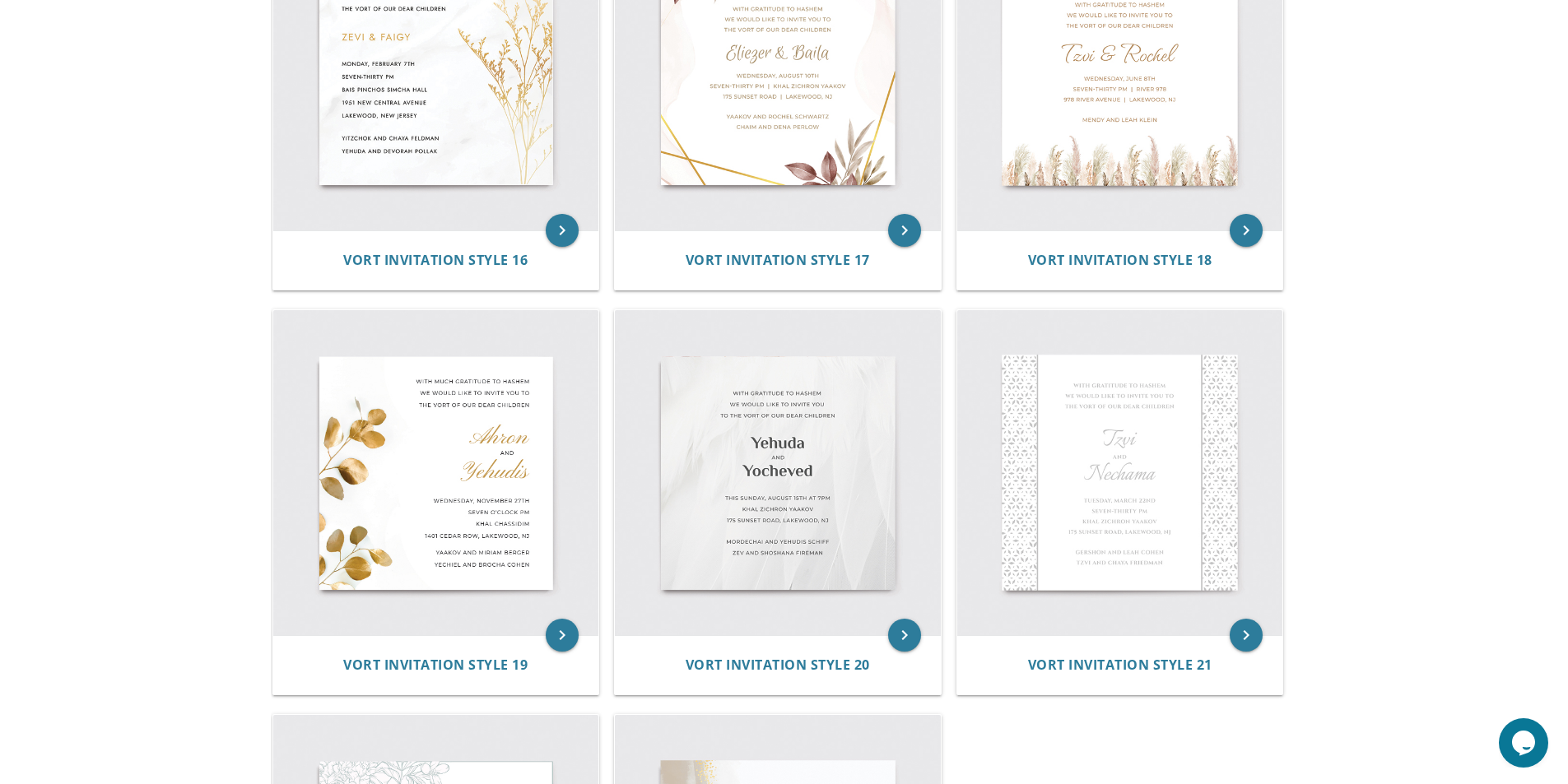
scroll to position [2467, 0]
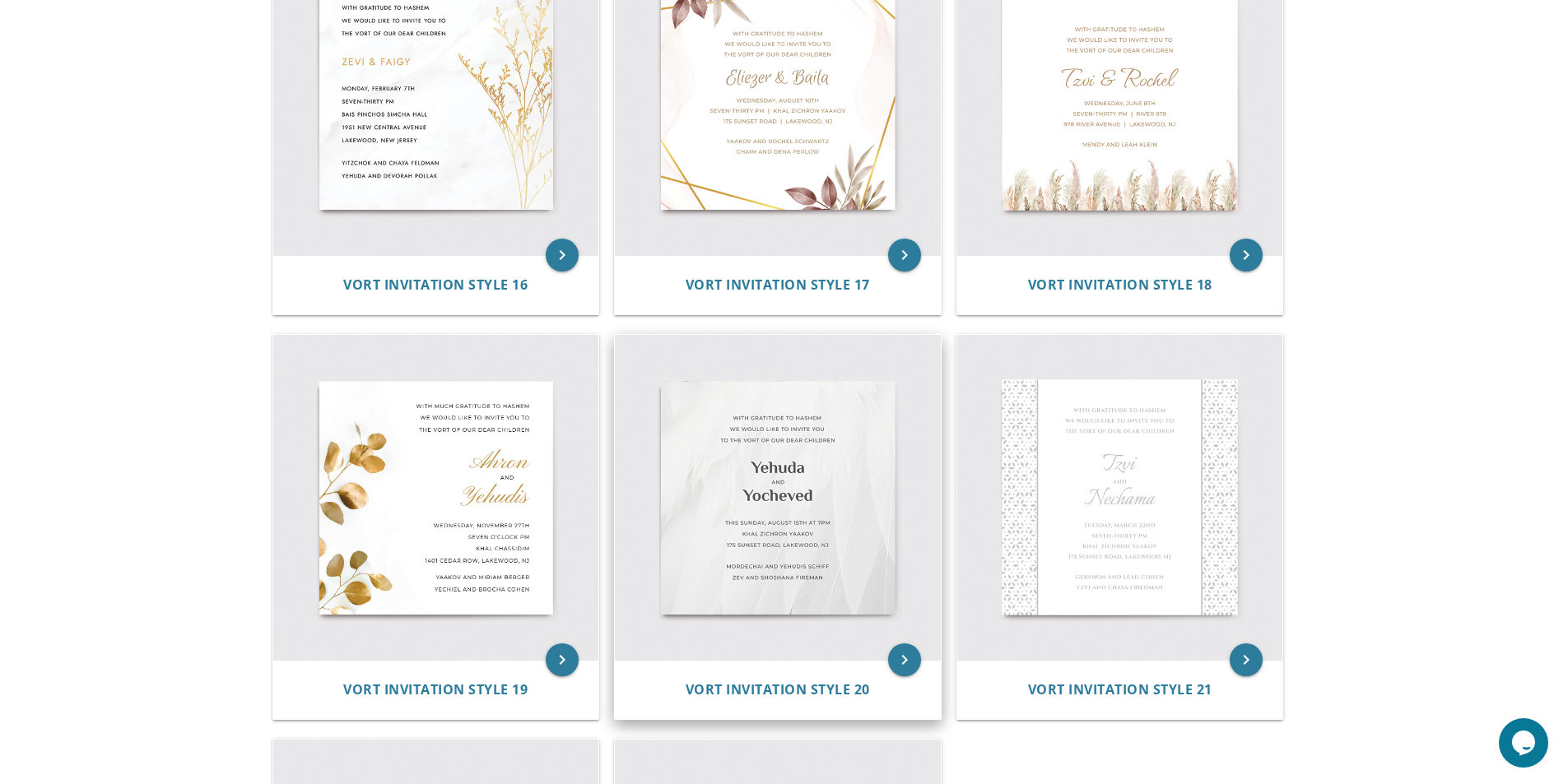
click at [772, 594] on img at bounding box center [778, 498] width 326 height 326
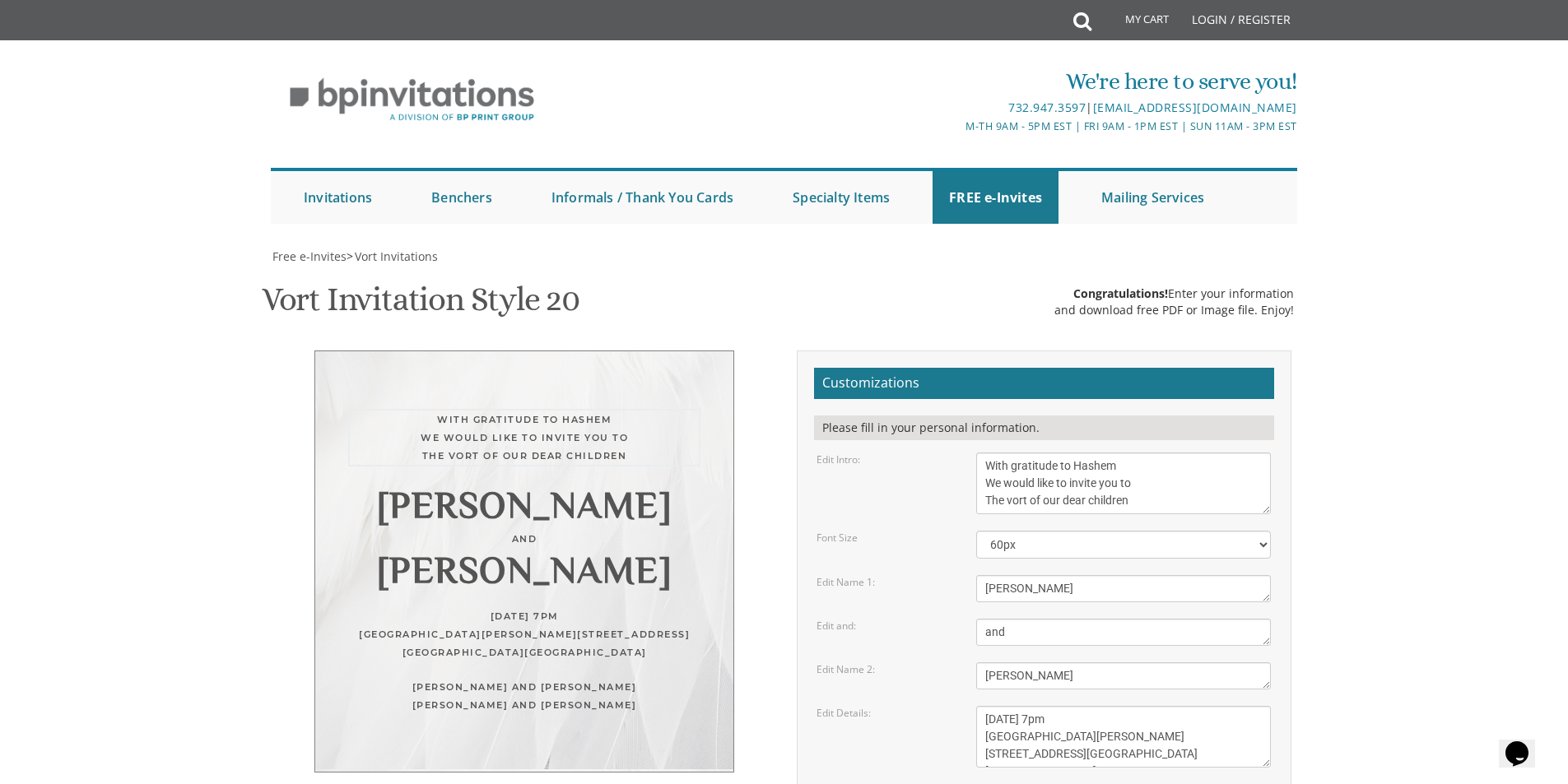
click at [1160, 453] on textarea "With gratitude to Hashem We would like to invite you to The vort of our dear ch…" at bounding box center [1123, 483] width 295 height 62
drag, startPoint x: 1078, startPoint y: 254, endPoint x: 898, endPoint y: 263, distance: 180.2
click at [898, 575] on div "Edit Name 1: Yehuda" at bounding box center [1043, 589] width 479 height 28
click at [1009, 575] on textarea "Yehuda" at bounding box center [1123, 589] width 295 height 28
type textarea "Binyamin"
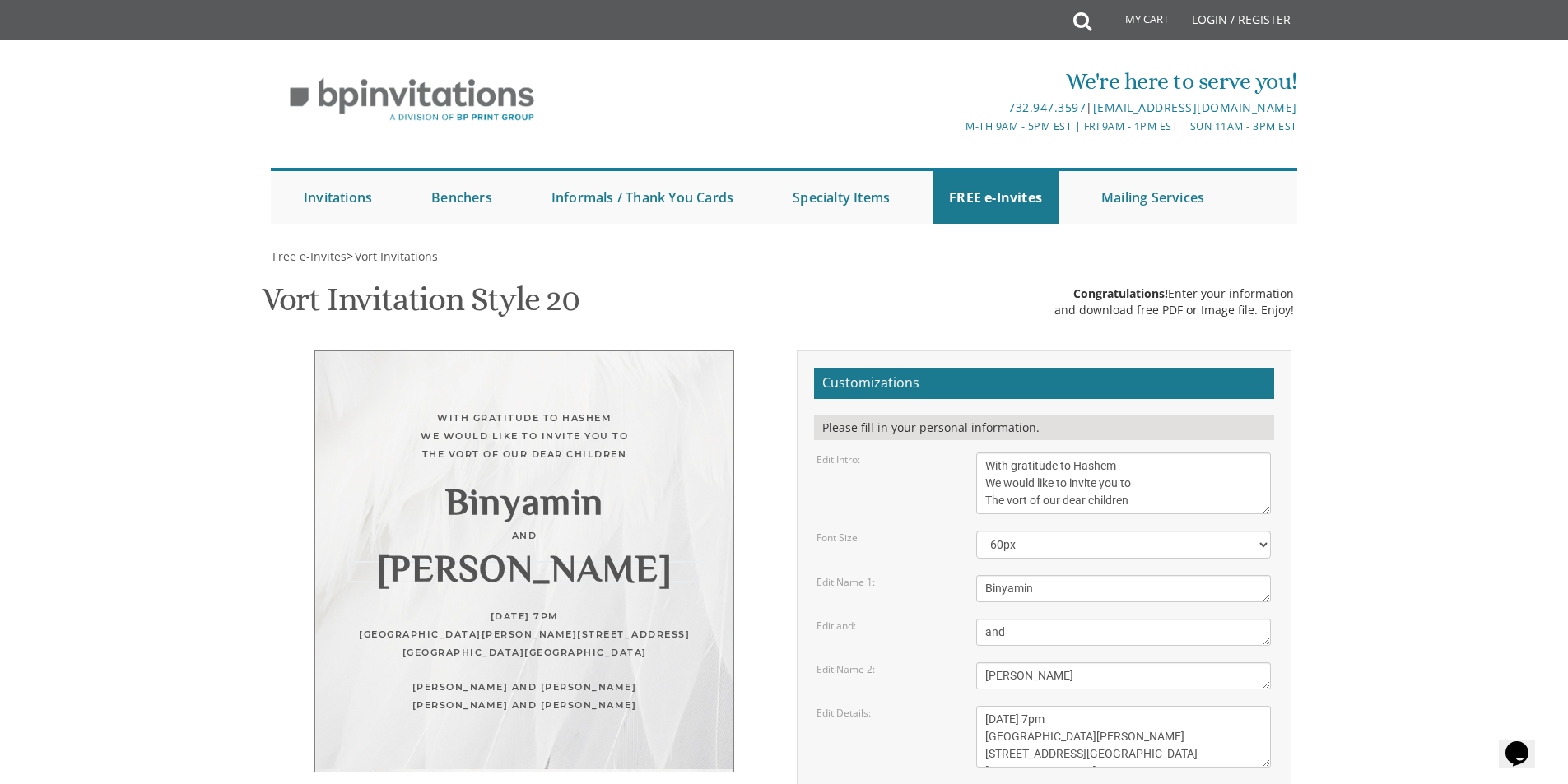
drag, startPoint x: 1051, startPoint y: 351, endPoint x: 929, endPoint y: 358, distance: 122.2
click at [929, 662] on div "Edit Name 2: Yocheved" at bounding box center [1043, 675] width 479 height 28
type textarea "Y"
type textarea "y"
type textarea "K"
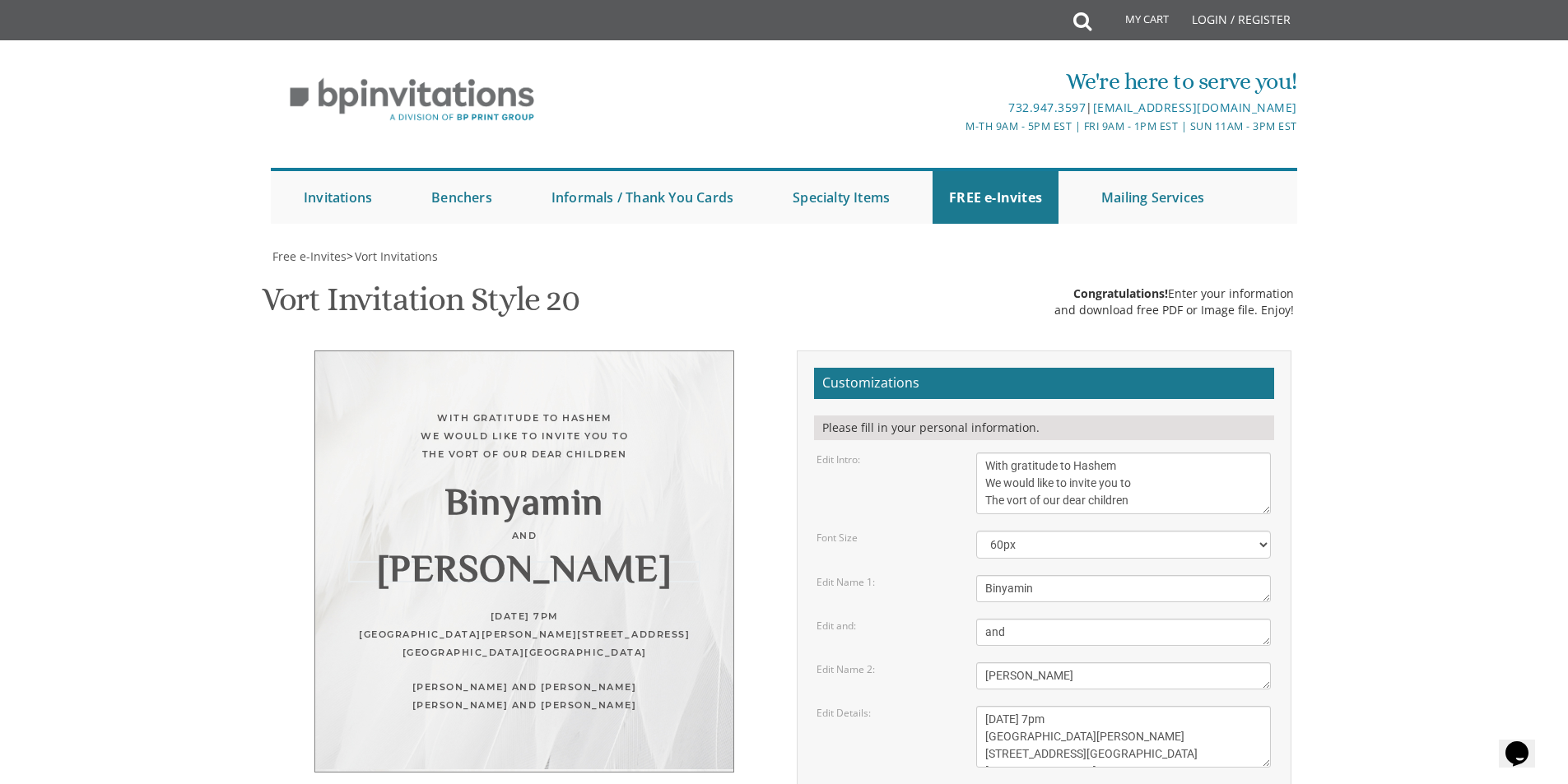
type textarea "Leora"
drag, startPoint x: 1138, startPoint y: 394, endPoint x: 1034, endPoint y: 375, distance: 105.7
click at [1034, 375] on form "Customizations Please fill in your personal information. Edit Intro: With grati…" at bounding box center [1043, 670] width 460 height 606
drag, startPoint x: 1091, startPoint y: 409, endPoint x: 982, endPoint y: 412, distance: 109.0
click at [982, 706] on textarea "Tuesday, March 22nd at 7pm Khal Zichron Yaakov 175 sunset road, Lakewood, NJ" at bounding box center [1123, 736] width 295 height 62
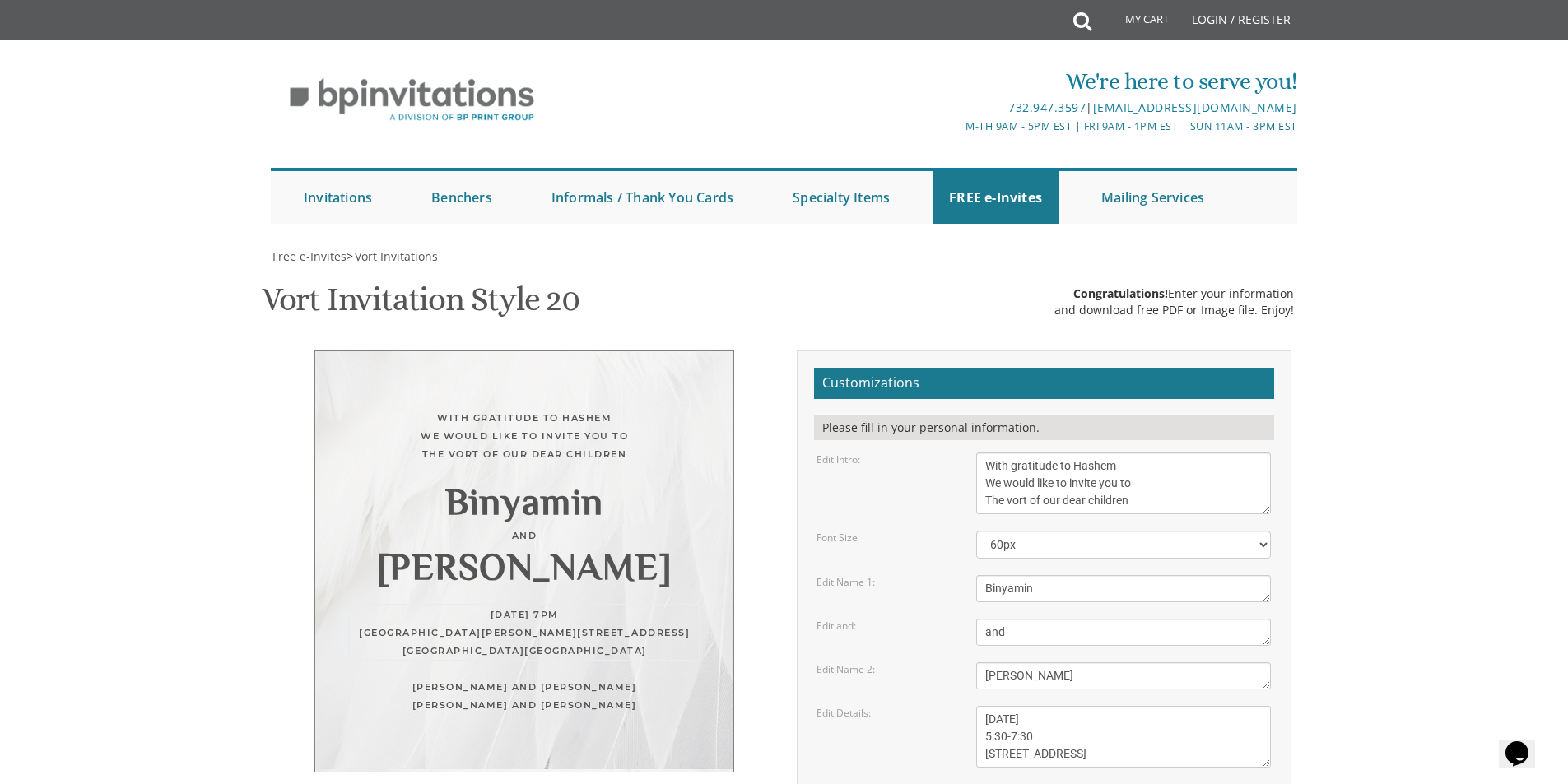
click at [1124, 706] on textarea "Tuesday, March 22nd at 7pm Khal Zichron Yaakov 175 sunset road, Lakewood, NJ" at bounding box center [1123, 736] width 295 height 62
drag, startPoint x: 1165, startPoint y: 431, endPoint x: 956, endPoint y: 471, distance: 212.8
click at [956, 471] on form "Customizations Please fill in your personal information. Edit Intro: With grati…" at bounding box center [1043, 670] width 460 height 606
click at [355, 604] on div "Tuesday, August 31st 5:30-7:30 175 sunset road, Lakewood, NJ" at bounding box center [525, 632] width 353 height 58
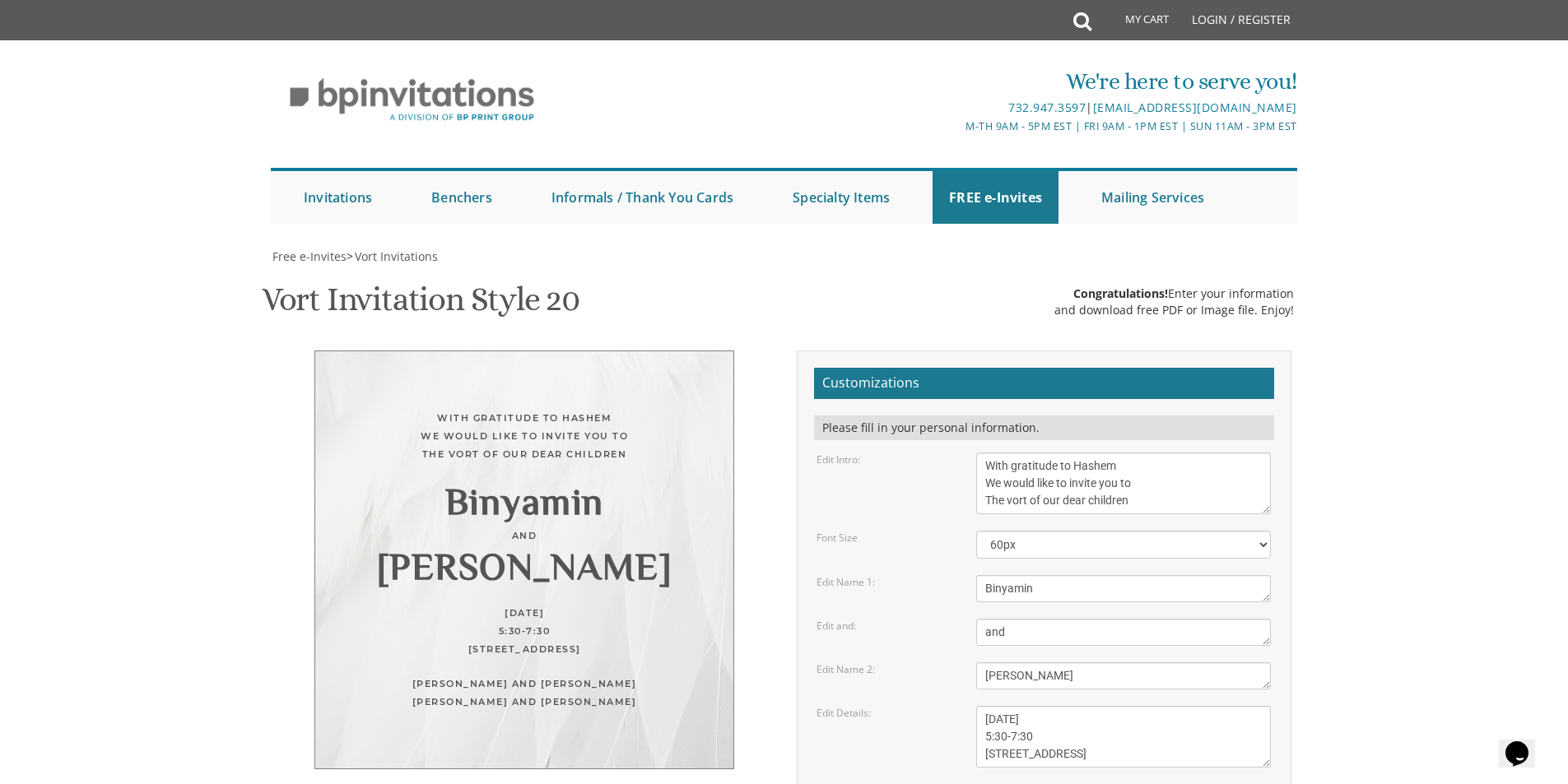
click at [601, 604] on div "Tuesday, August 31st 5:30-7:30 175 sunset road, Lakewood, NJ" at bounding box center [525, 630] width 353 height 54
drag, startPoint x: 1155, startPoint y: 428, endPoint x: 987, endPoint y: 438, distance: 168.3
click at [987, 706] on textarea "Tuesday, March 22nd at 7pm Khal Zichron Yaakov 175 sunset road, Lakewood, NJ" at bounding box center [1123, 736] width 295 height 62
click at [987, 706] on textarea "Tuesday, March 22nd at 7pm Khal Zichron Yaakov 175 sunset road, Lakewood, NJ" at bounding box center [1123, 736] width 295 height 62
drag, startPoint x: 1115, startPoint y: 432, endPoint x: 963, endPoint y: 434, distance: 152.0
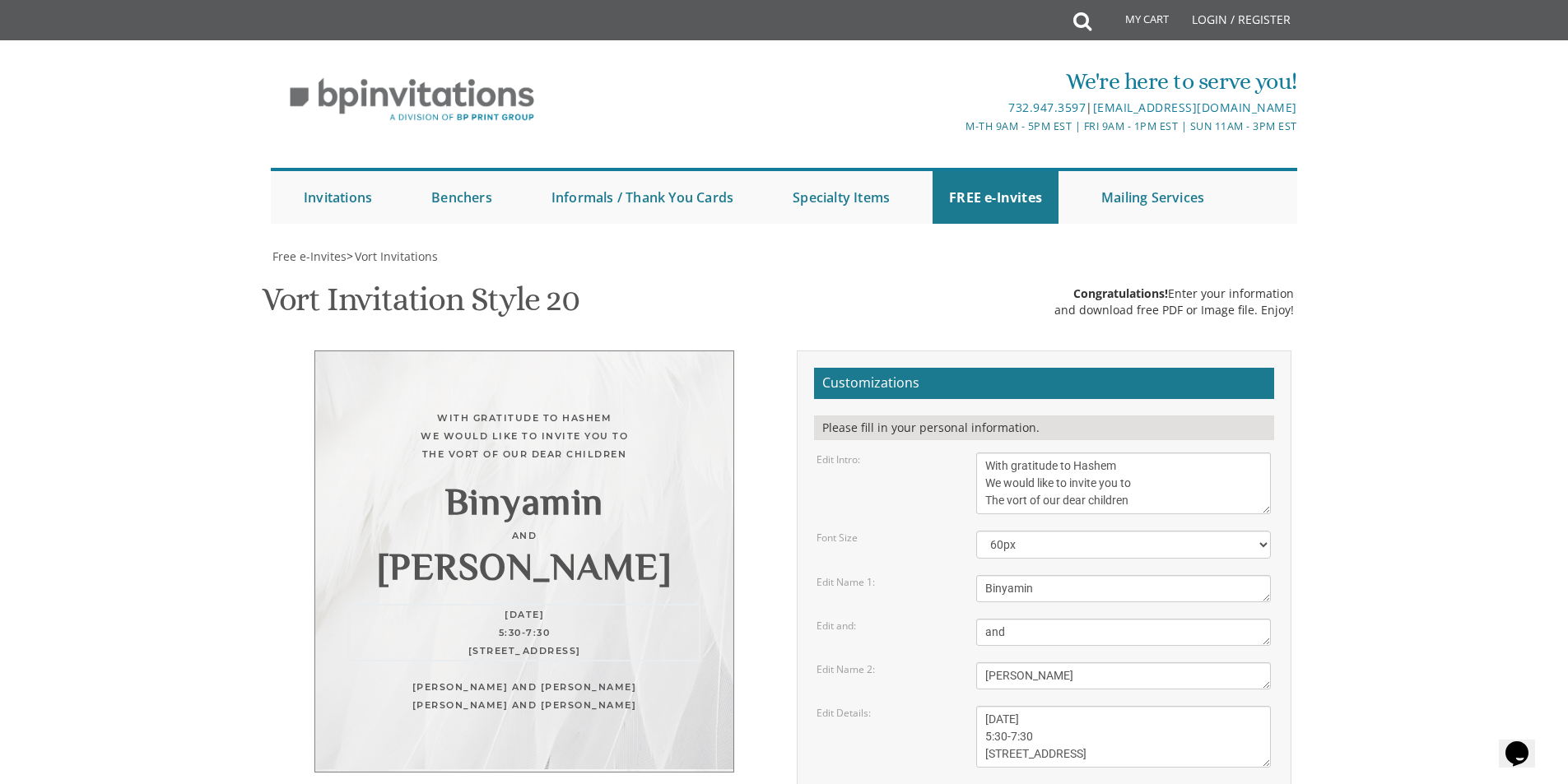
click at [963, 706] on div "Edit Details: Tuesday, March 22nd at 7pm Khal Zichron Yaakov 175 sunset road, L…" at bounding box center [1043, 736] width 479 height 62
paste textarea "984"
type textarea "Tuesday, August 31st 5:30-7:30 984 County Club Drive, Teaneck, NJ"
drag, startPoint x: 1130, startPoint y: 544, endPoint x: 906, endPoint y: 536, distance: 224.1
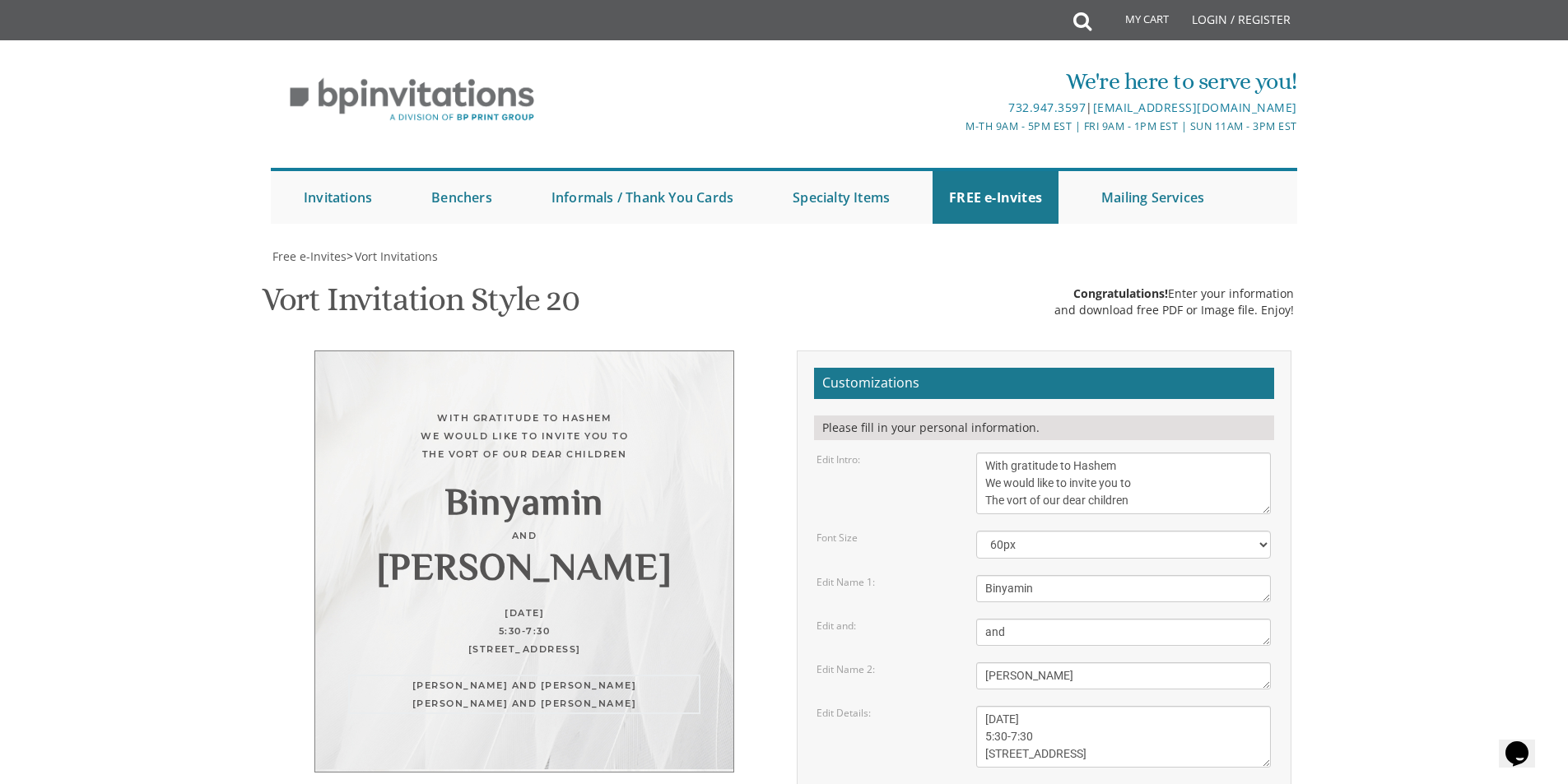
drag, startPoint x: 1088, startPoint y: 571, endPoint x: 854, endPoint y: 584, distance: 234.4
click at [854, 584] on form "Customizations Please fill in your personal information. Edit Intro: With grati…" at bounding box center [1043, 670] width 460 height 606
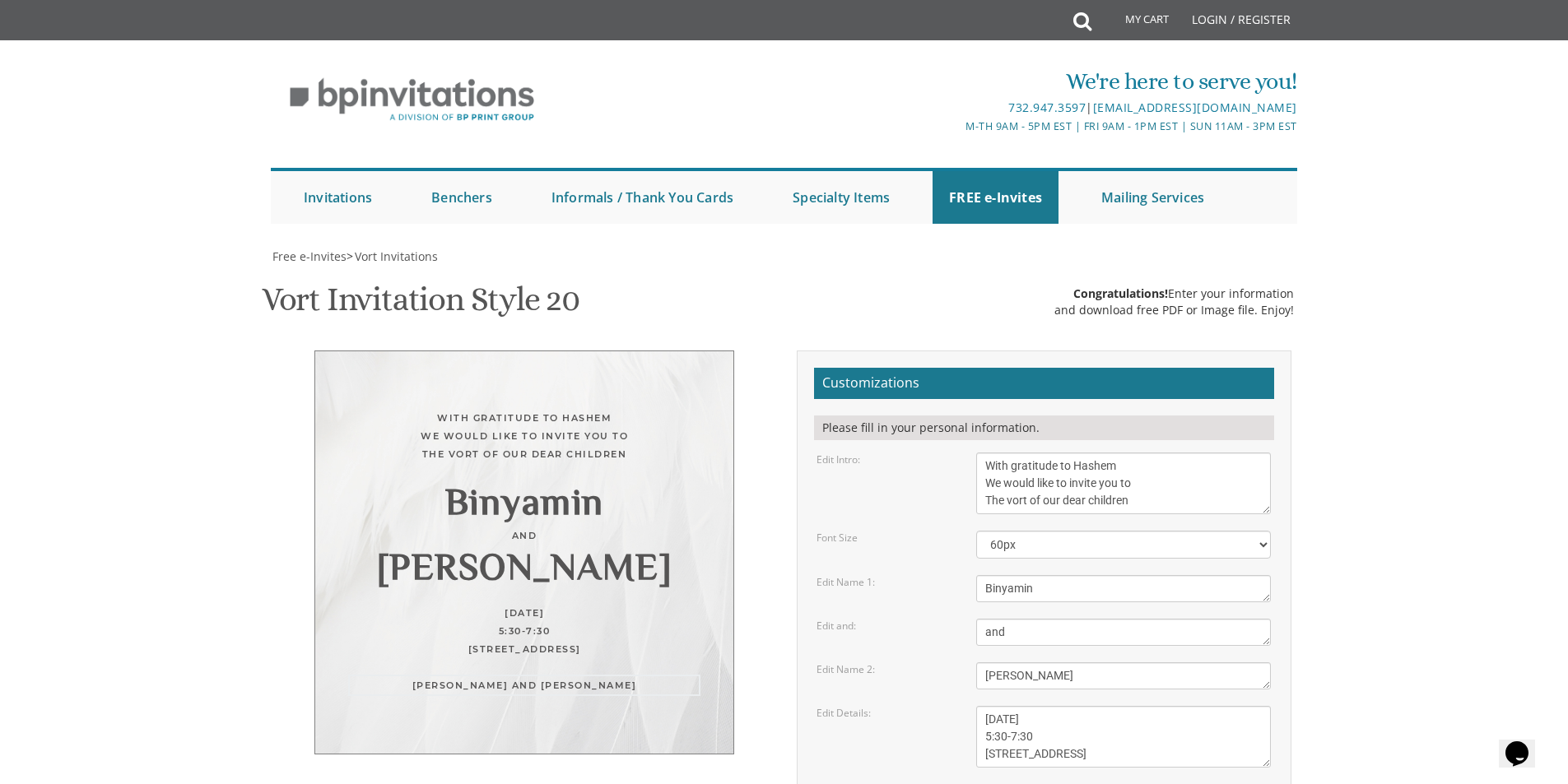
paste textarea "[PERSON_NAME] & [PERSON_NAME]"
type textarea "[PERSON_NAME] and [PERSON_NAME] [PERSON_NAME] & [PERSON_NAME]"
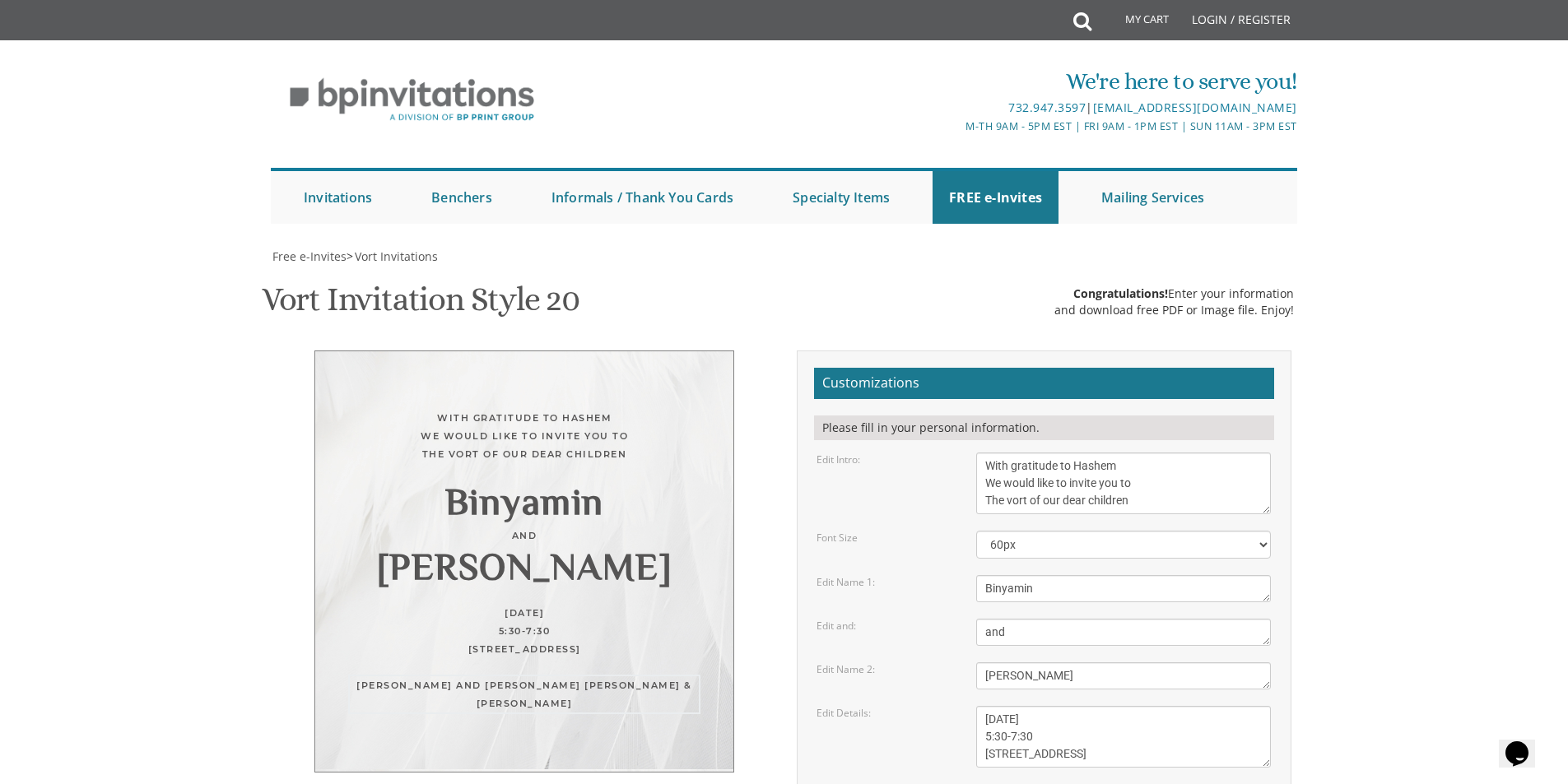
type input "[EMAIL_ADDRESS][DOMAIN_NAME]"
drag, startPoint x: 1119, startPoint y: 708, endPoint x: 1158, endPoint y: 722, distance: 41.4
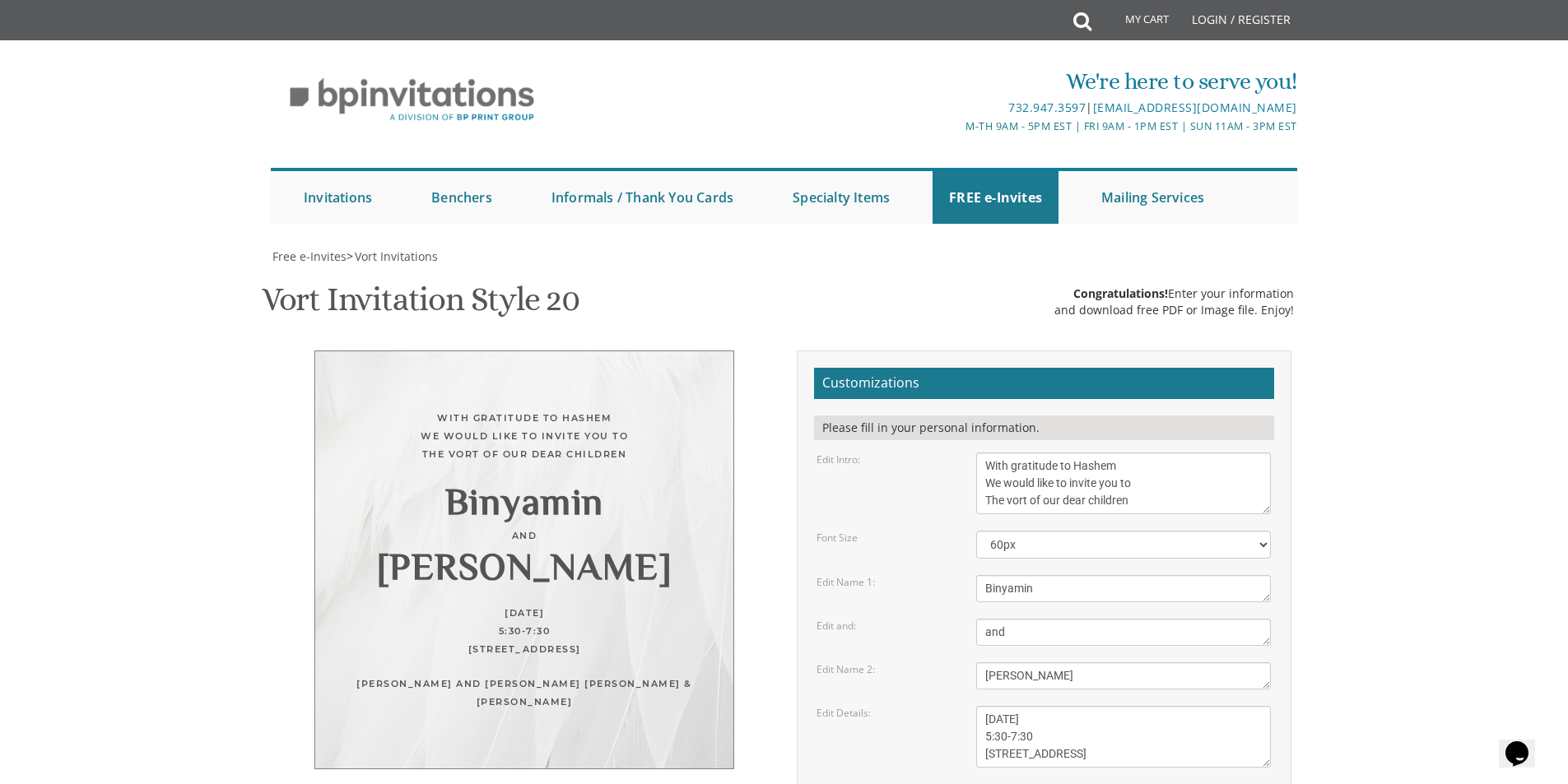
drag, startPoint x: 1518, startPoint y: 100, endPoint x: 1464, endPoint y: 104, distance: 54.1
click at [1518, 100] on body "My Cart Total: View Cart Item(s) Submit My Cart Total: View Cart Item(s) Login …" at bounding box center [784, 720] width 1568 height 1439
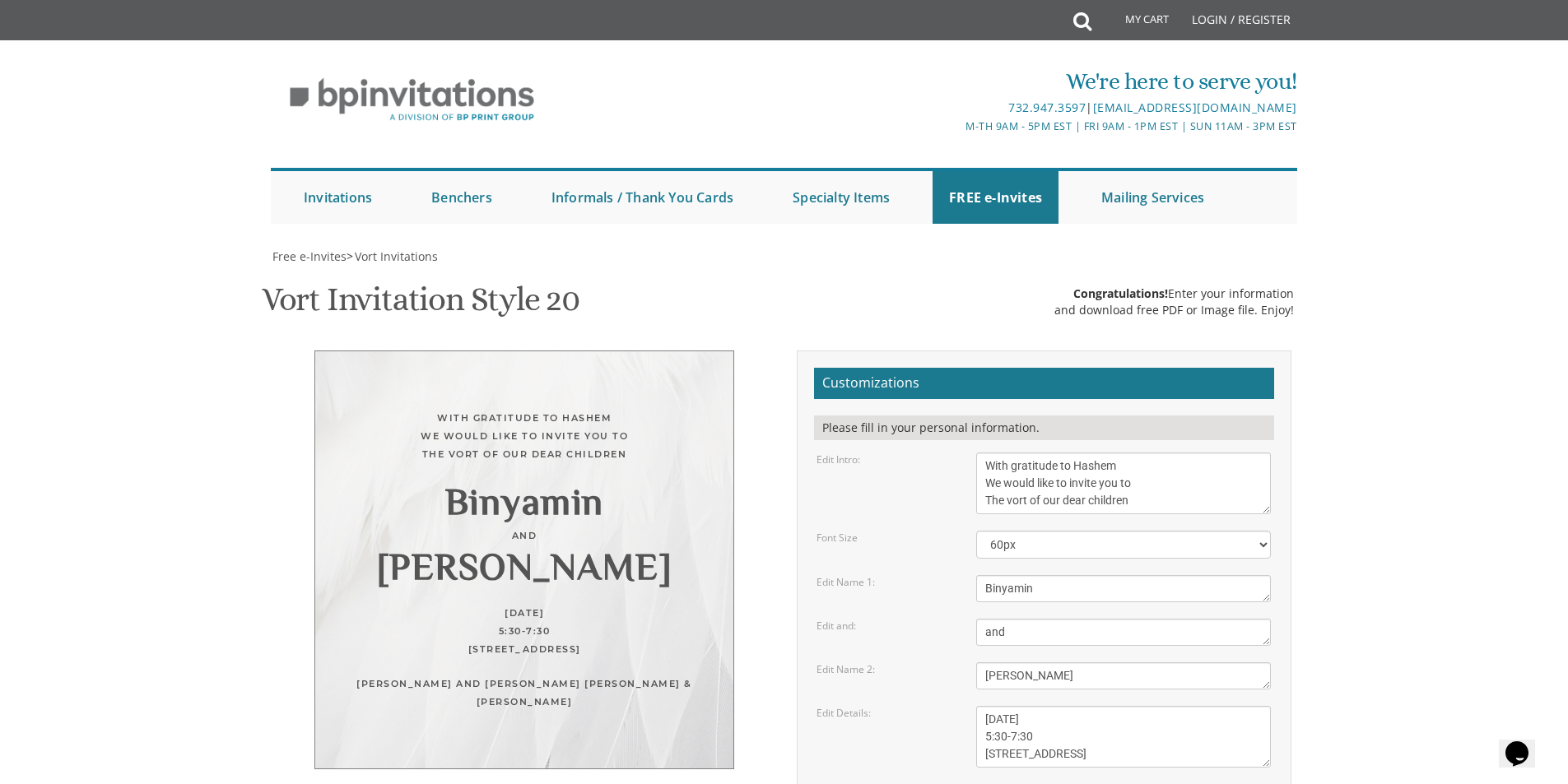
click at [271, 504] on div "With gratitude to Hashem We would like to invite you to The vort of our dear ch…" at bounding box center [525, 570] width 520 height 439
drag, startPoint x: 651, startPoint y: 703, endPoint x: 552, endPoint y: 559, distance: 174.7
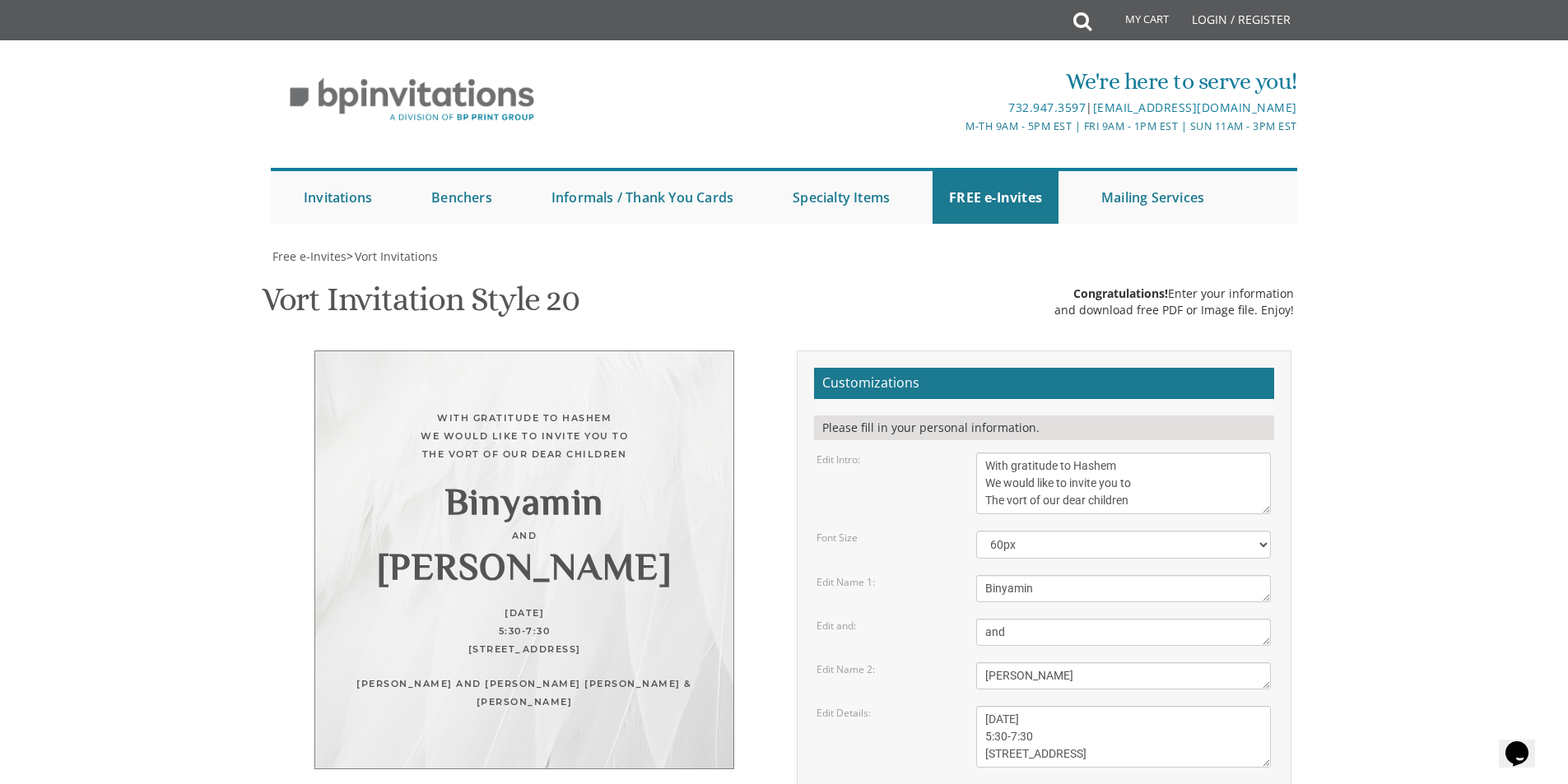
click at [652, 702] on div "With gratitude to Hashem We would like to invite you to The vort of our dear ch…" at bounding box center [784, 676] width 1038 height 652
drag, startPoint x: 328, startPoint y: 76, endPoint x: 354, endPoint y: 176, distance: 103.3
click at [337, 248] on div "Free e-Invites > Vort Invitations Vort Invitation Style 20 SKU: vort20 Congratu…" at bounding box center [784, 680] width 1026 height 864
click at [473, 360] on div "With gratitude to Hashem We would like to invite you to The vort of our dear ch…" at bounding box center [524, 559] width 419 height 418
click at [515, 416] on div "With gratitude to Hashem We would like to invite you to The vort of our dear ch…" at bounding box center [524, 559] width 419 height 418
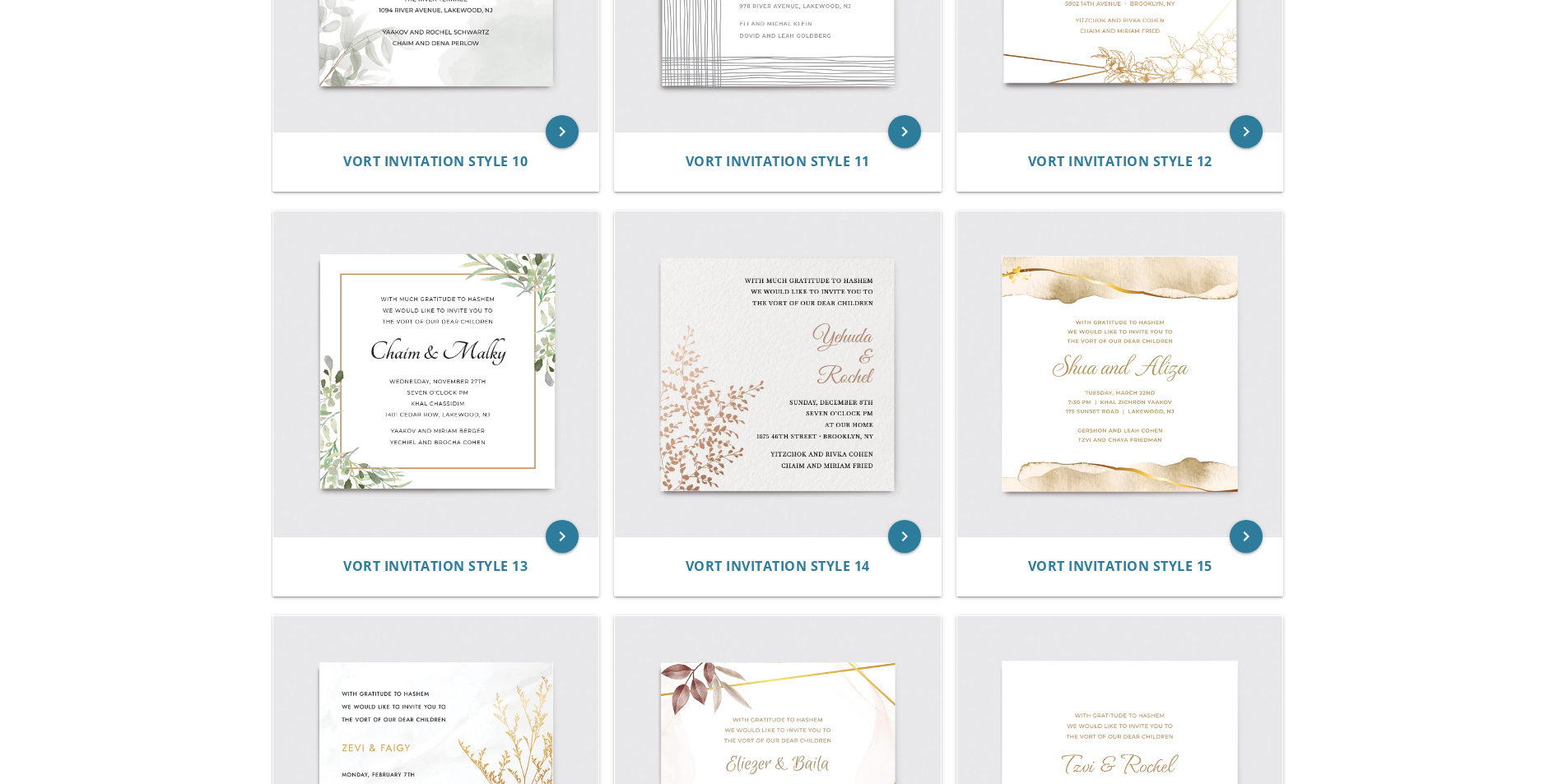
scroll to position [1513, 0]
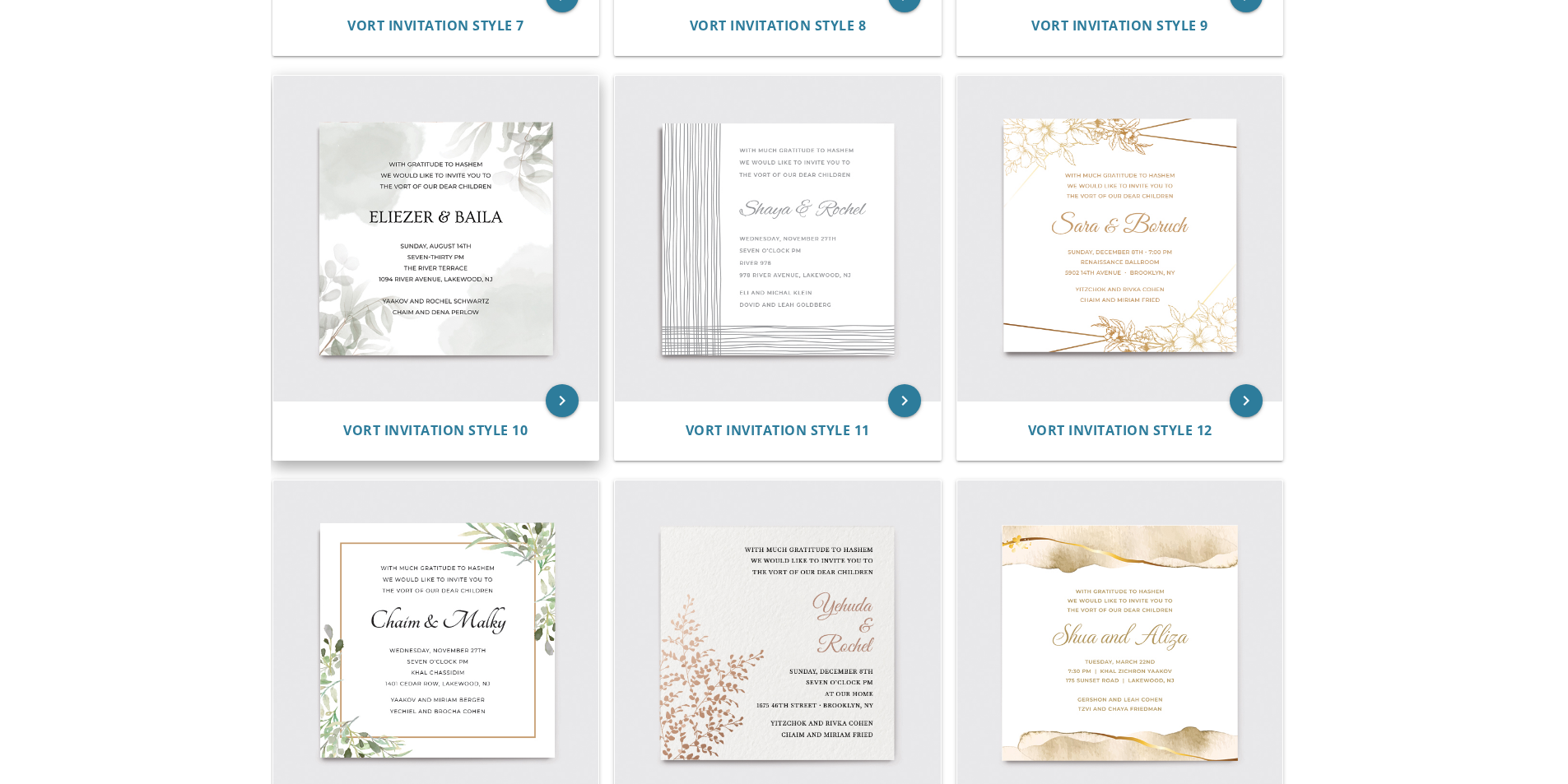
click at [500, 325] on img at bounding box center [436, 239] width 326 height 326
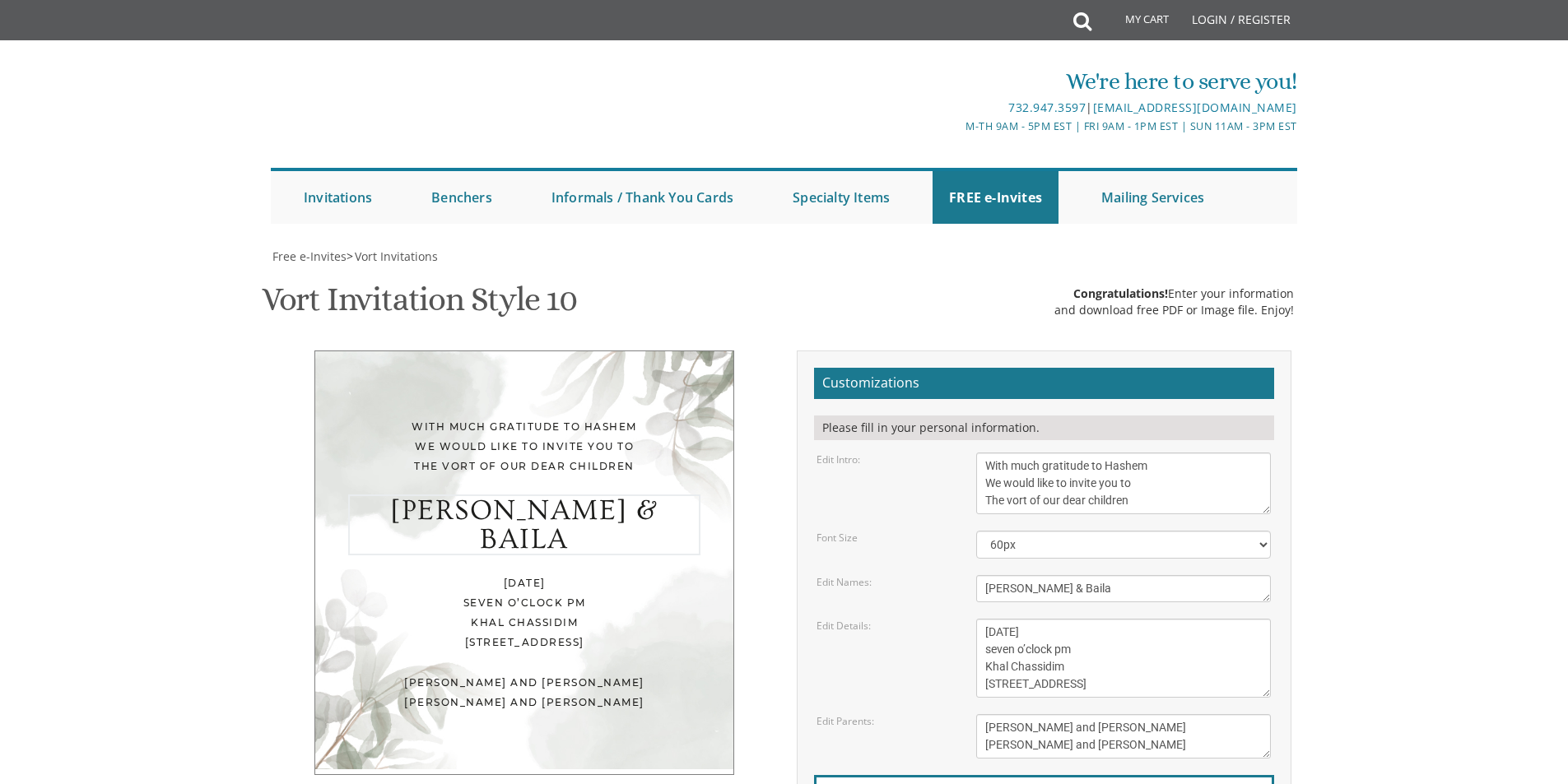
drag, startPoint x: 1079, startPoint y: 586, endPoint x: 977, endPoint y: 576, distance: 102.5
click at [977, 576] on textarea "[PERSON_NAME] & Baila" at bounding box center [1123, 589] width 295 height 28
click at [995, 596] on textarea "[PERSON_NAME] & Baila" at bounding box center [1123, 589] width 295 height 28
click at [1059, 584] on textarea "[PERSON_NAME] & Baila" at bounding box center [1123, 589] width 295 height 28
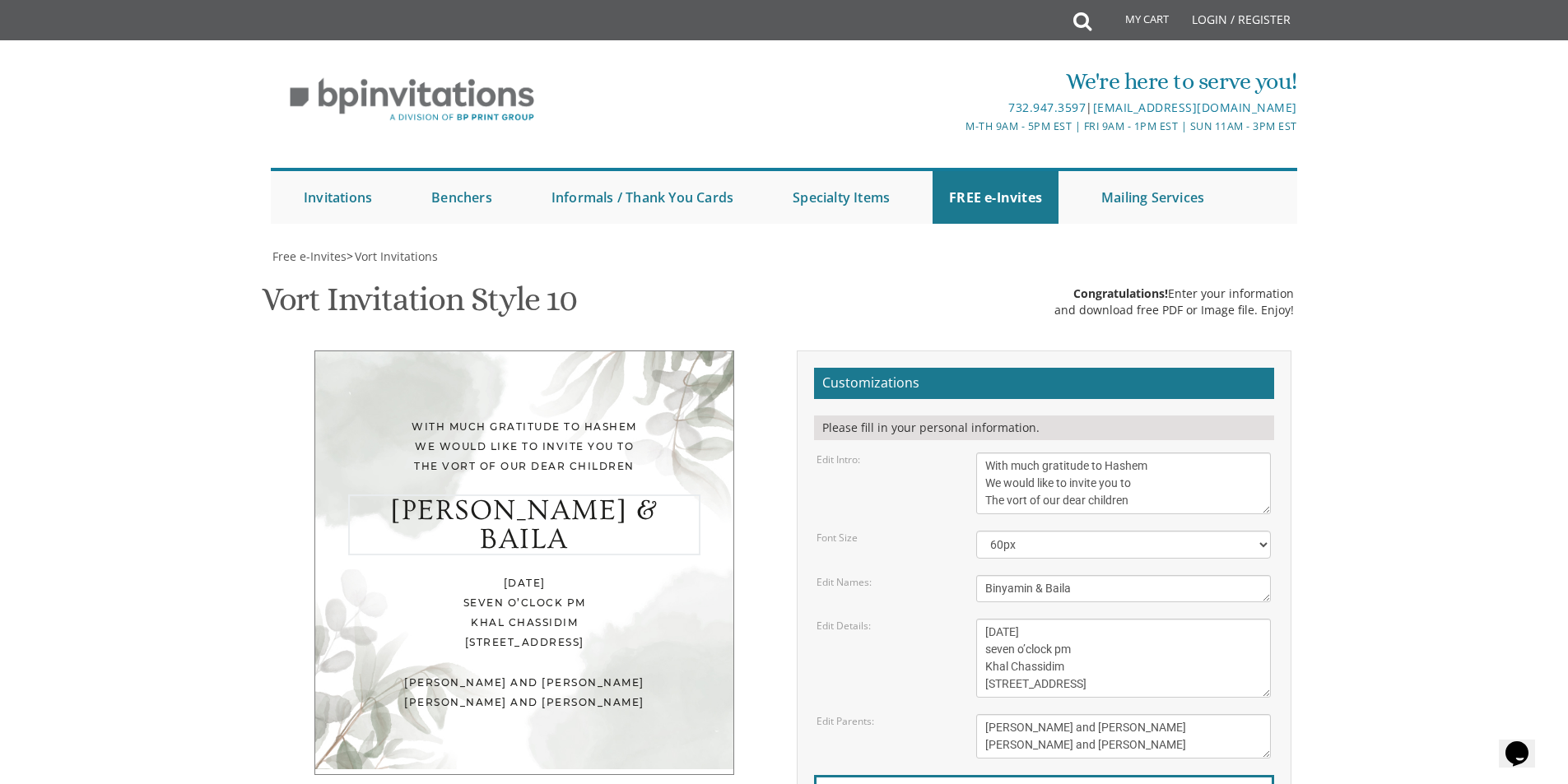
click at [1059, 584] on textarea "[PERSON_NAME] & Baila" at bounding box center [1123, 589] width 295 height 28
type textarea "Binyamin & [PERSON_NAME]"
click at [1091, 637] on textarea "[DATE] seven o’clock pm Khal Chassidim [STREET_ADDRESS]" at bounding box center [1123, 658] width 295 height 79
drag, startPoint x: 1077, startPoint y: 647, endPoint x: 935, endPoint y: 651, distance: 142.1
click at [935, 651] on div "Edit Details: [DATE] seven o’clock pm Khal Chassidim [STREET_ADDRESS]" at bounding box center [1043, 658] width 479 height 79
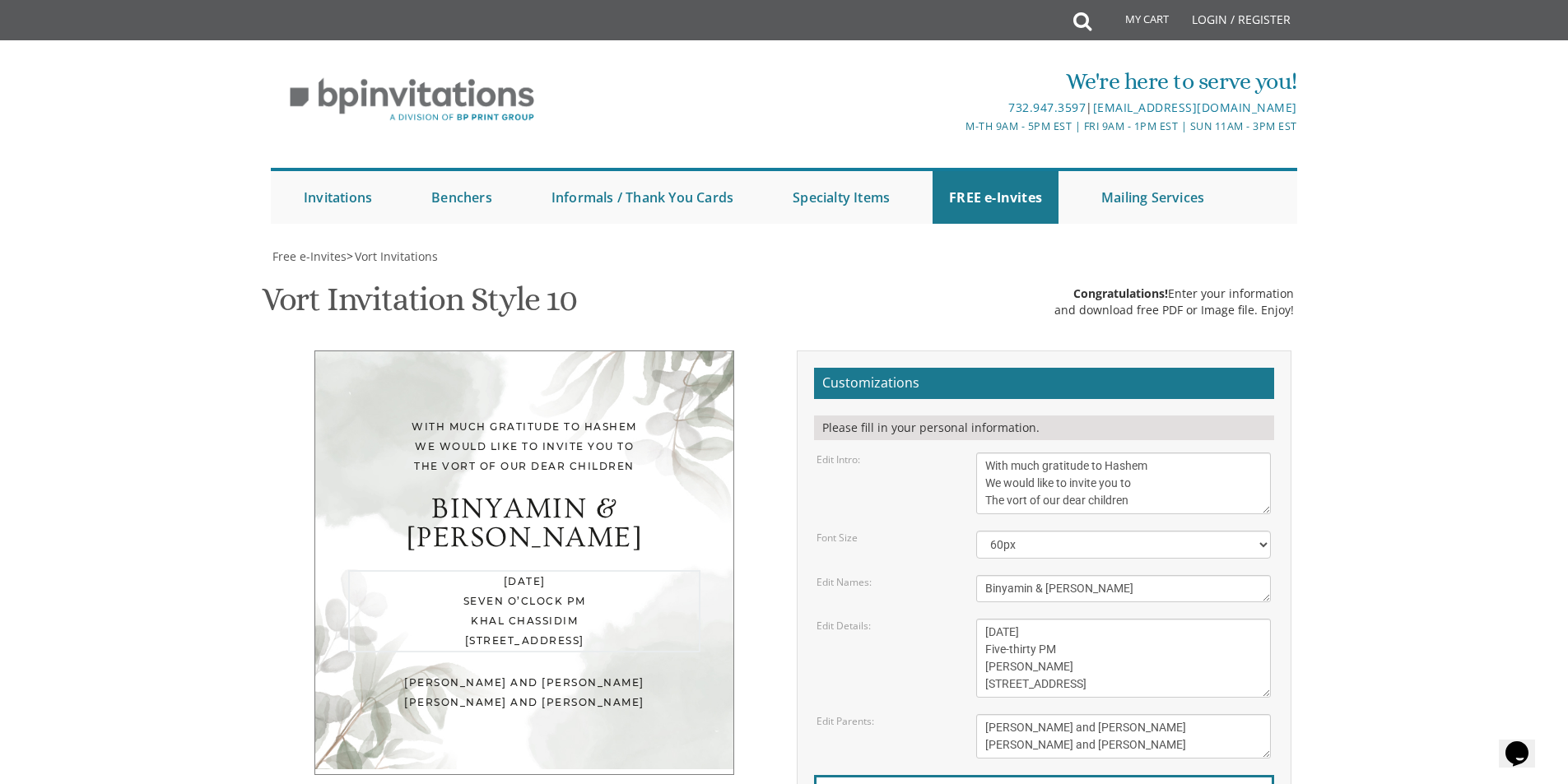
click at [1012, 653] on textarea "[DATE] seven o’clock pm Khal Chassidim [STREET_ADDRESS]" at bounding box center [1123, 658] width 295 height 79
click at [1009, 653] on textarea "[DATE] seven o’clock pm Khal Chassidim [STREET_ADDRESS]" at bounding box center [1123, 658] width 295 height 79
click at [1057, 658] on textarea "[DATE] seven o’clock pm Khal Chassidim [STREET_ADDRESS]" at bounding box center [1123, 658] width 295 height 79
click at [1070, 666] on textarea "[DATE] seven o’clock pm Khal Chassidim [STREET_ADDRESS]" at bounding box center [1123, 658] width 295 height 79
drag, startPoint x: 1067, startPoint y: 668, endPoint x: 979, endPoint y: 662, distance: 88.2
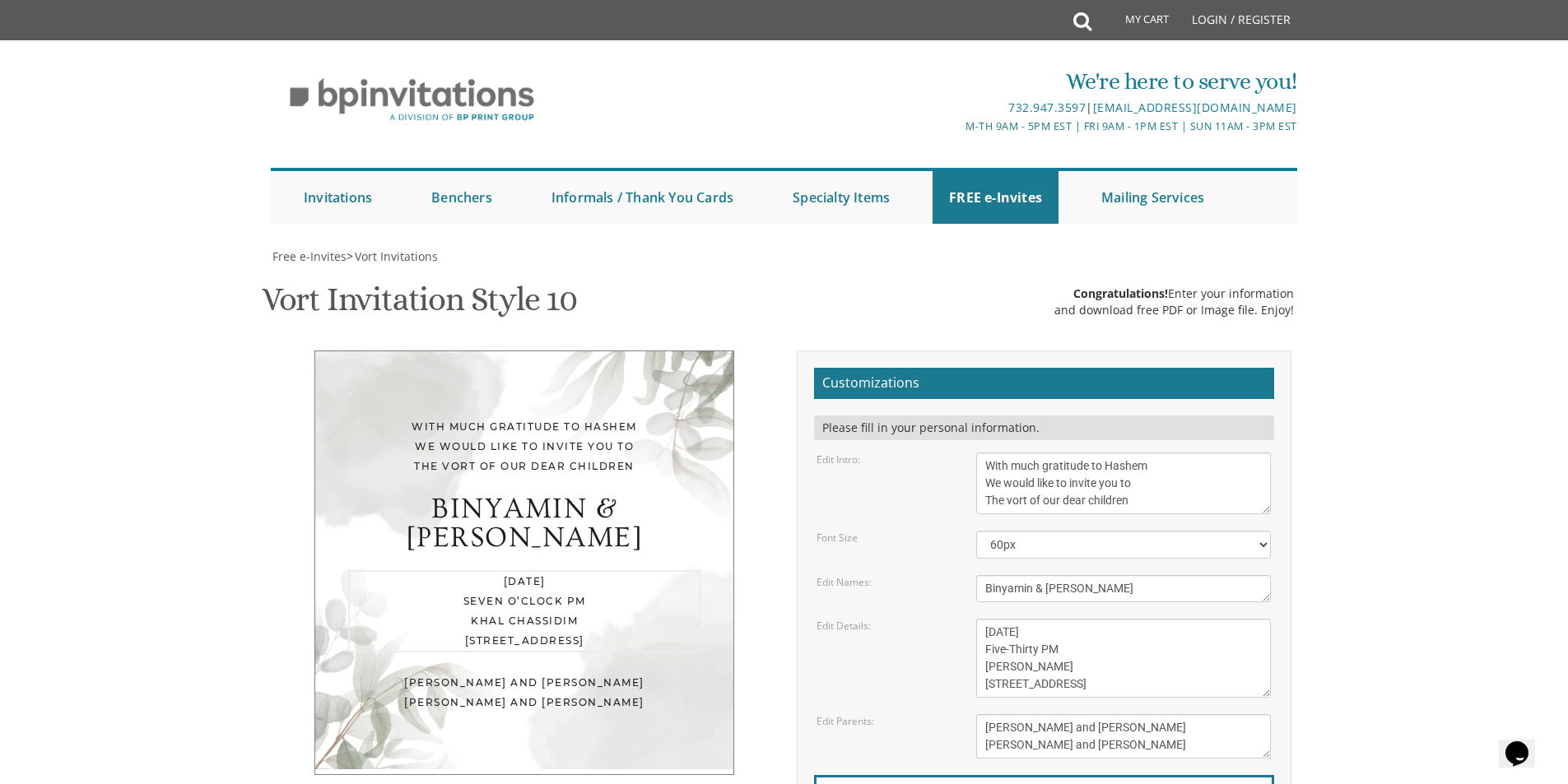
click at [979, 662] on textarea "[DATE] seven o’clock pm Khal Chassidim [STREET_ADDRESS]" at bounding box center [1123, 658] width 295 height 79
type textarea "[DATE] Five-Thirty PM [PERSON_NAME] [STREET_ADDRESS]"
click at [591, 673] on div "[PERSON_NAME] and [PERSON_NAME] [PERSON_NAME] and [PERSON_NAME]" at bounding box center [525, 692] width 353 height 39
drag, startPoint x: 1064, startPoint y: 670, endPoint x: 884, endPoint y: 670, distance: 180.0
click at [884, 670] on div "Edit Details: [DATE] seven o’clock pm Khal Chassidim [STREET_ADDRESS]" at bounding box center [1043, 658] width 479 height 79
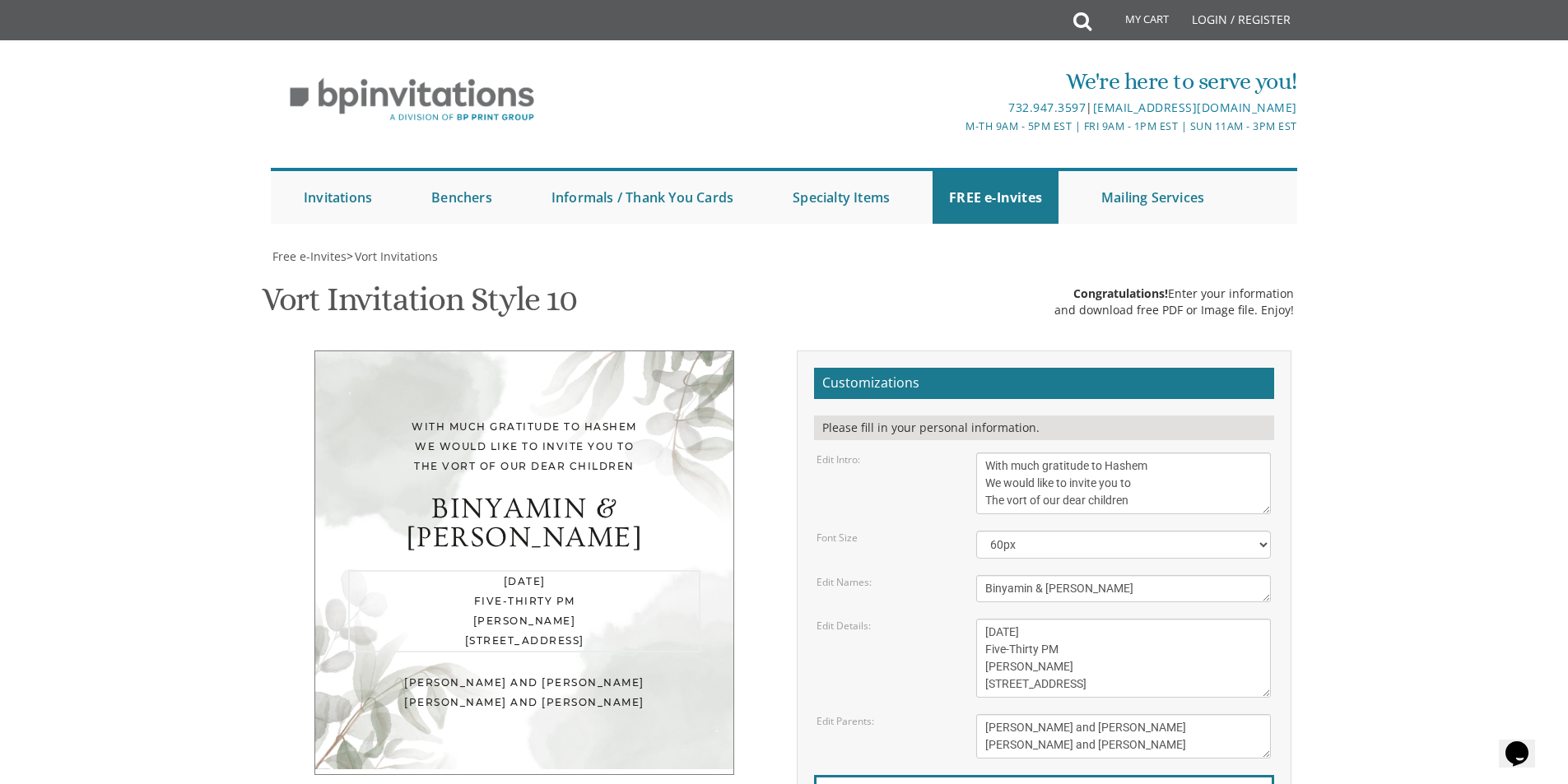
drag, startPoint x: 1141, startPoint y: 635, endPoint x: 890, endPoint y: 620, distance: 251.4
click at [890, 620] on div "Edit Details: [DATE] seven o’clock pm Khal Chassidim [STREET_ADDRESS]" at bounding box center [1043, 658] width 479 height 79
click at [446, 435] on div "With much gratitude to Hashem We would like to invite you to The vort of our de…" at bounding box center [525, 446] width 353 height 59
click at [429, 422] on div "With much gratitude to Hashem We would like to invite you to The vort of our de…" at bounding box center [525, 446] width 353 height 59
click at [414, 423] on div "With much gratitude to Hashem We would like to invite you to The vort of our de…" at bounding box center [525, 446] width 353 height 59
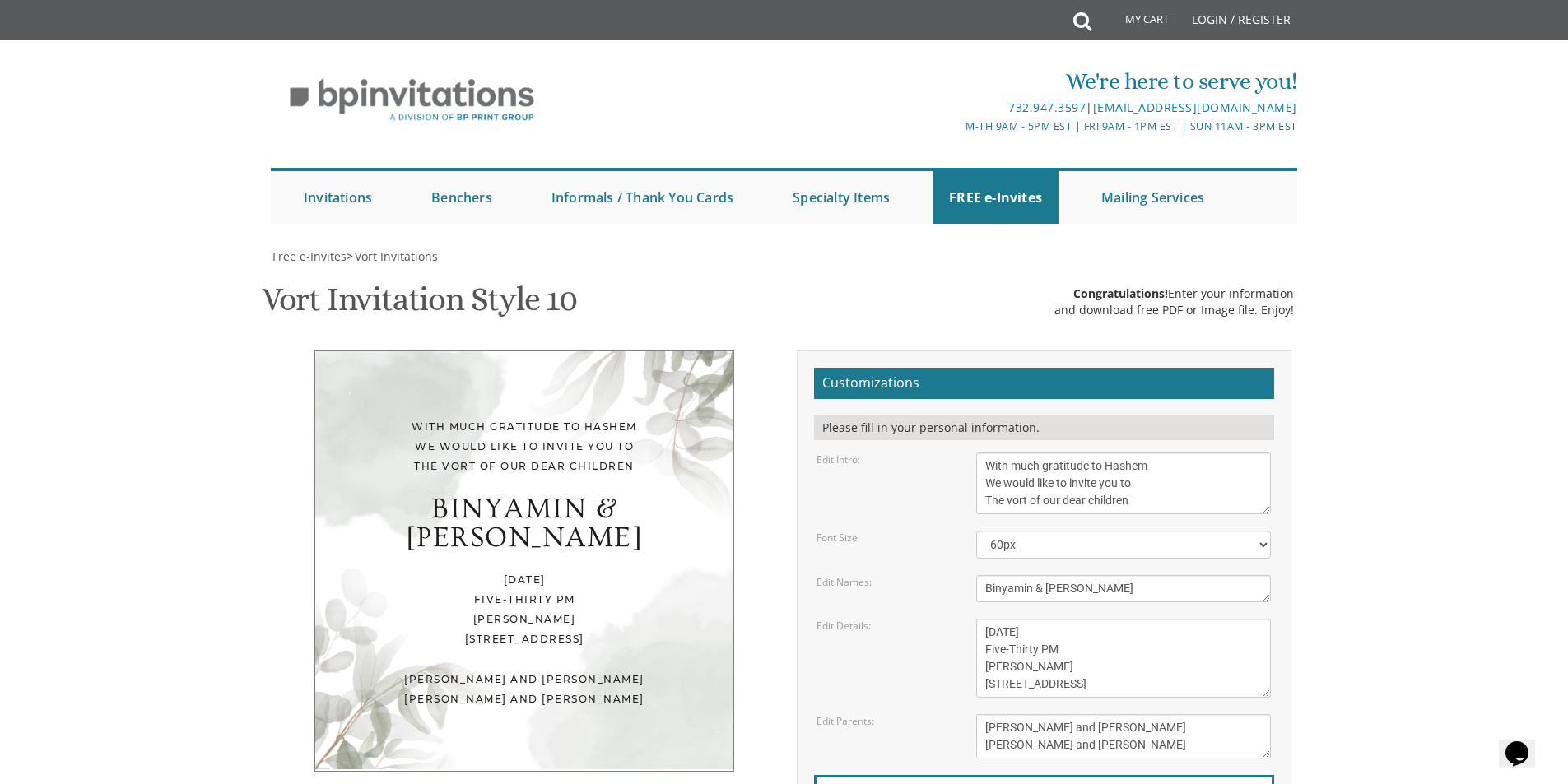
click at [988, 468] on textarea "With much gratitude to Hashem We would like to invite you to The vort of our de…" at bounding box center [1123, 483] width 295 height 62
click at [1021, 600] on textarea "[PERSON_NAME] & Baila" at bounding box center [1123, 589] width 295 height 28
click at [983, 480] on textarea "With much gratitude to Hashem We would like to invite you to The vort of our de…" at bounding box center [1123, 483] width 295 height 62
type textarea "With much gratitude to Hashem We would like to invite you to The vort of our de…"
click at [878, 500] on div "Edit Intro: With much gratitude to Hashem We would like to invite you to The vo…" at bounding box center [1043, 483] width 479 height 62
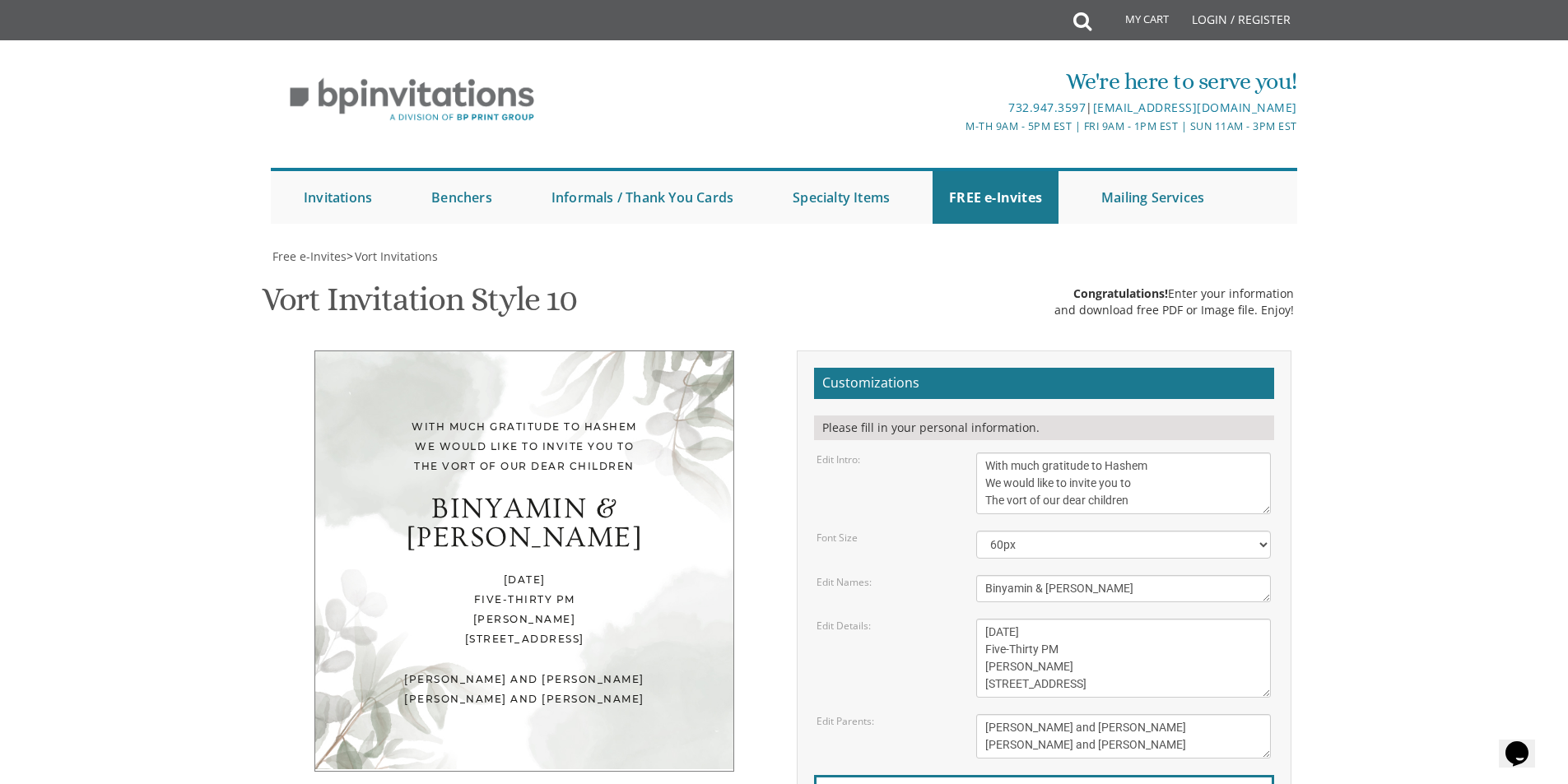
drag, startPoint x: 525, startPoint y: 402, endPoint x: 518, endPoint y: 400, distance: 7.3
click at [522, 402] on div "With much gratitude to Hashem We would like to invite you to The vort of our de…" at bounding box center [524, 561] width 419 height 421
drag, startPoint x: 1069, startPoint y: 667, endPoint x: 974, endPoint y: 665, distance: 95.0
click at [974, 665] on div "[DATE] seven o’clock pm Khal Chassidim [STREET_ADDRESS]" at bounding box center [1124, 658] width 319 height 79
click at [1094, 724] on textarea "[PERSON_NAME] and [PERSON_NAME] [PERSON_NAME] and [PERSON_NAME]" at bounding box center [1123, 736] width 295 height 44
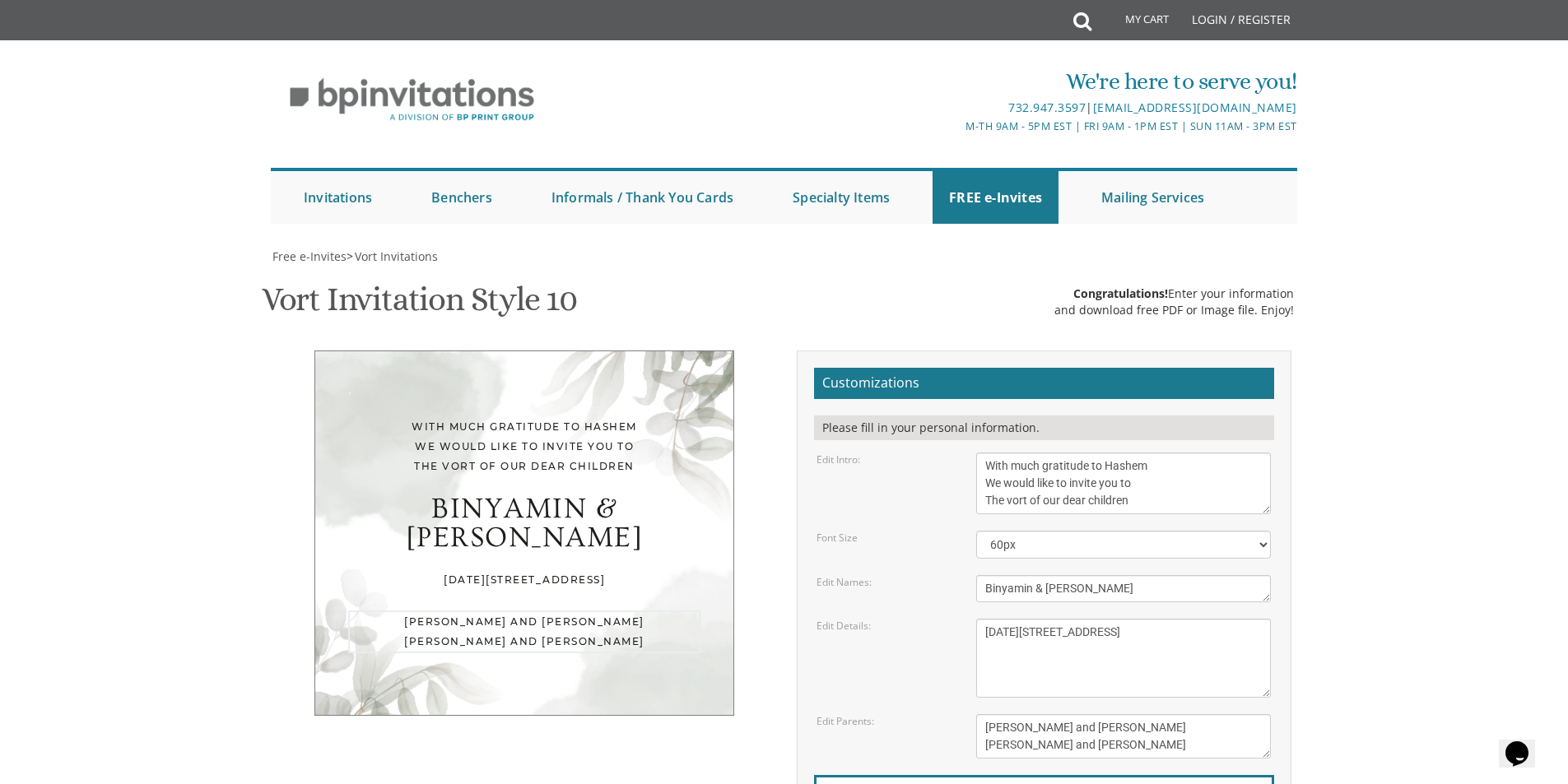
click at [1100, 678] on textarea "[DATE] seven o’clock pm Khal Chassidim [STREET_ADDRESS]" at bounding box center [1123, 658] width 295 height 79
click at [1011, 683] on textarea "[DATE] seven o’clock pm Khal Chassidim [STREET_ADDRESS]" at bounding box center [1123, 658] width 295 height 79
click at [1007, 685] on textarea "[DATE] seven o’clock pm Khal Chassidim [STREET_ADDRESS]" at bounding box center [1123, 658] width 295 height 79
drag, startPoint x: 1151, startPoint y: 667, endPoint x: 956, endPoint y: 670, distance: 195.0
click at [956, 670] on div "Edit Details: [DATE] seven o’clock pm Khal Chassidim [STREET_ADDRESS]" at bounding box center [1043, 658] width 479 height 79
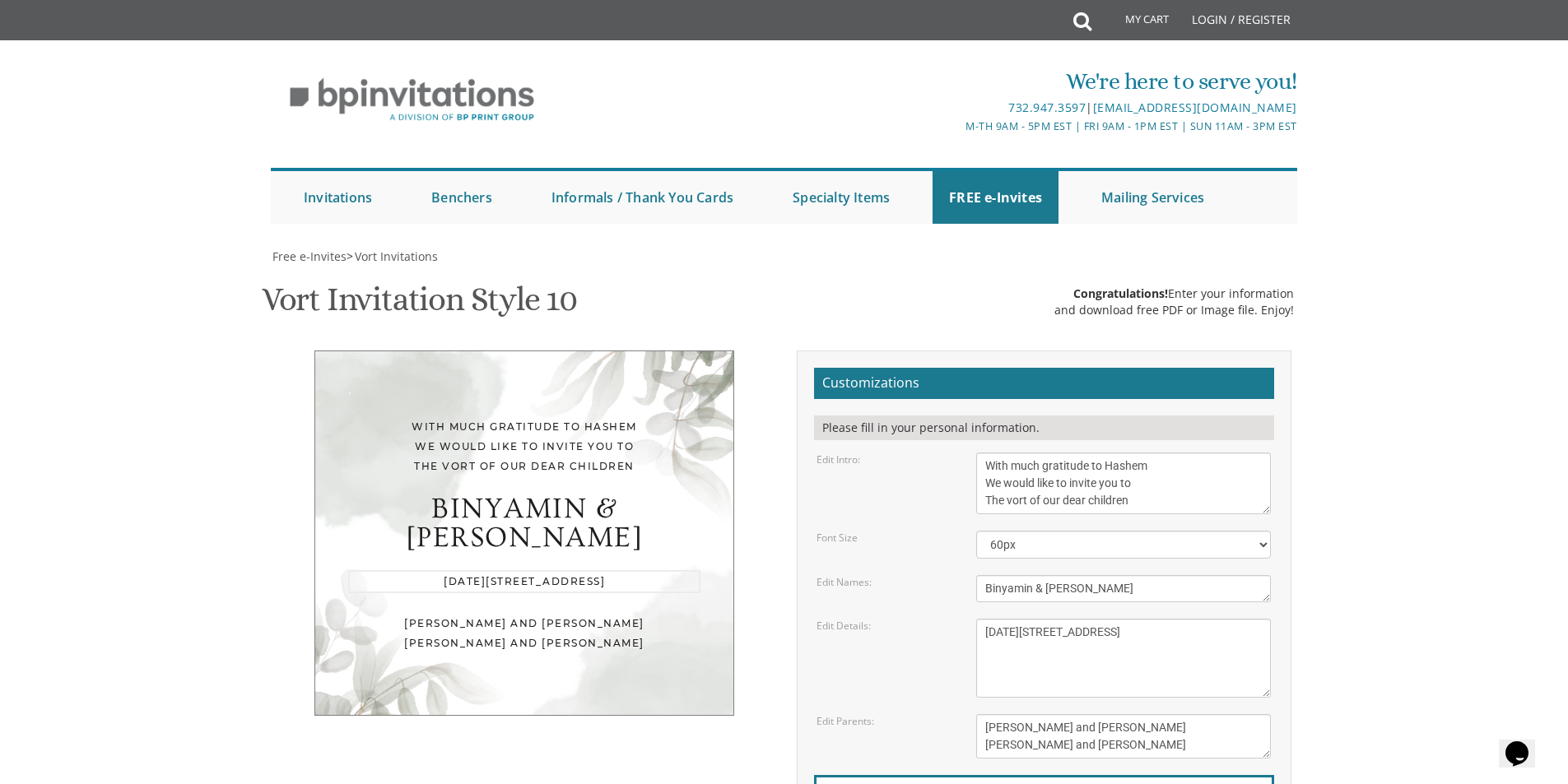
click at [1156, 664] on textarea "[DATE] seven o’clock pm Khal Chassidim [STREET_ADDRESS]" at bounding box center [1123, 658] width 295 height 79
drag, startPoint x: 1156, startPoint y: 664, endPoint x: 941, endPoint y: 681, distance: 215.7
click at [941, 681] on div "Edit Details: [DATE] seven o’clock pm Khal Chassidim [STREET_ADDRESS]" at bounding box center [1043, 658] width 479 height 79
paste textarea "984"
click at [1243, 690] on textarea "[DATE] seven o’clock pm Khal Chassidim [STREET_ADDRESS]" at bounding box center [1123, 658] width 295 height 79
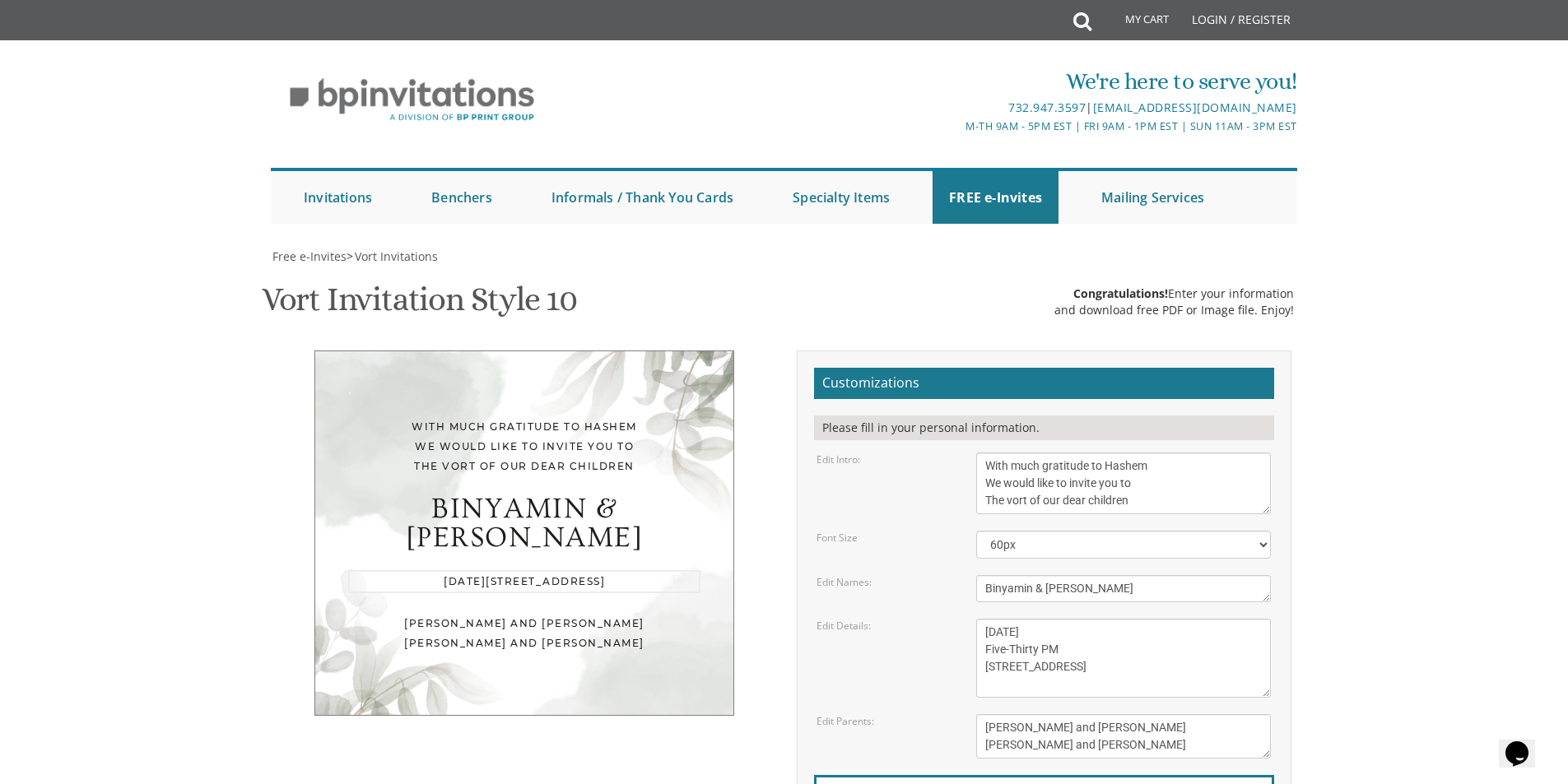
type textarea "[DATE] Five-Thirty PM [STREET_ADDRESS]"
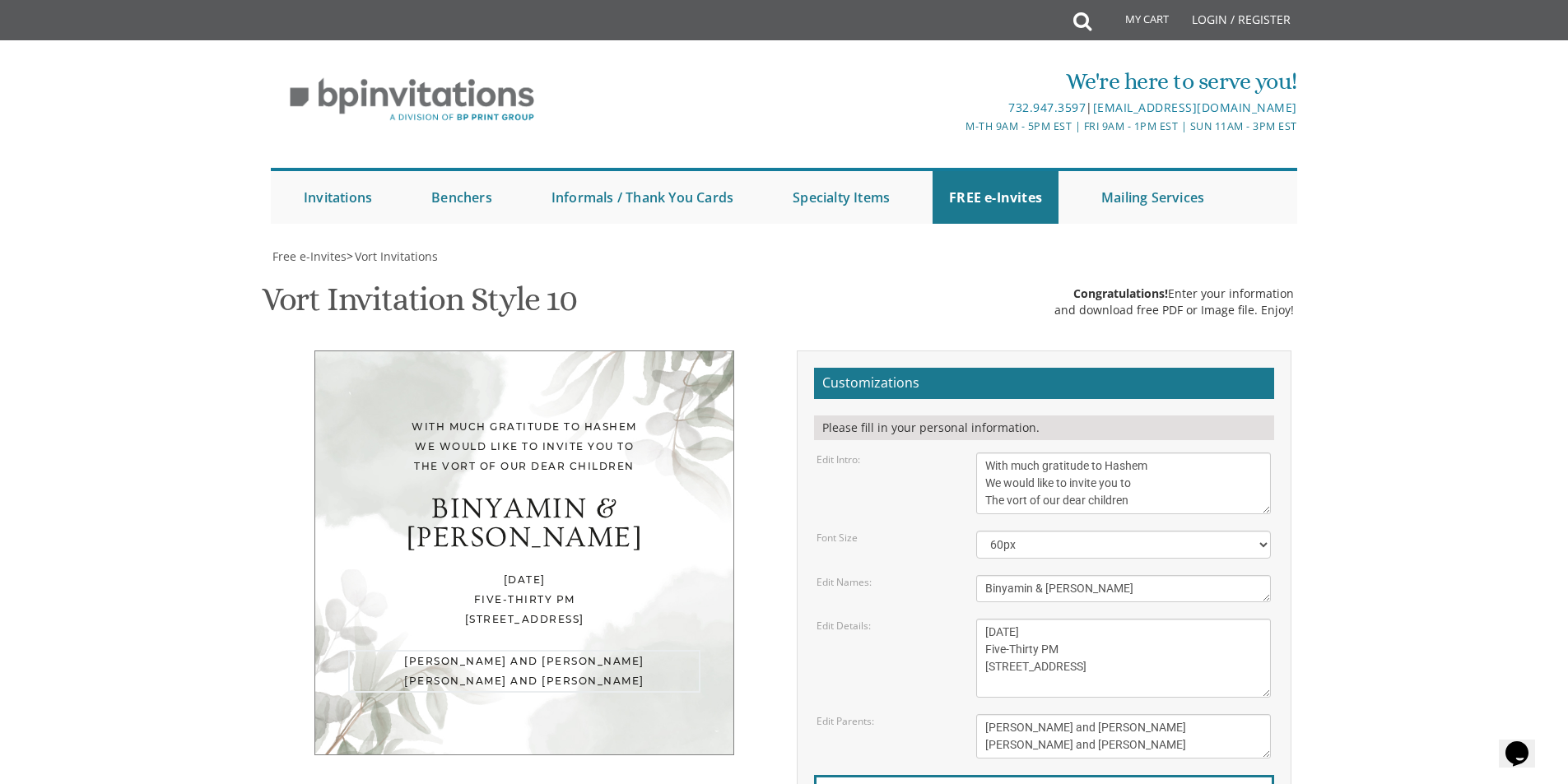
drag, startPoint x: 1116, startPoint y: 729, endPoint x: 946, endPoint y: 712, distance: 170.8
click at [946, 712] on form "Customizations Please fill in your personal information. Edit Intro: With much …" at bounding box center [1043, 635] width 460 height 536
click at [1162, 721] on textarea "[PERSON_NAME] and [PERSON_NAME] [PERSON_NAME] and [PERSON_NAME]" at bounding box center [1123, 736] width 295 height 44
drag, startPoint x: 1162, startPoint y: 721, endPoint x: 878, endPoint y: 676, distance: 287.5
click at [878, 676] on form "Customizations Please fill in your personal information. Edit Intro: With much …" at bounding box center [1043, 635] width 460 height 536
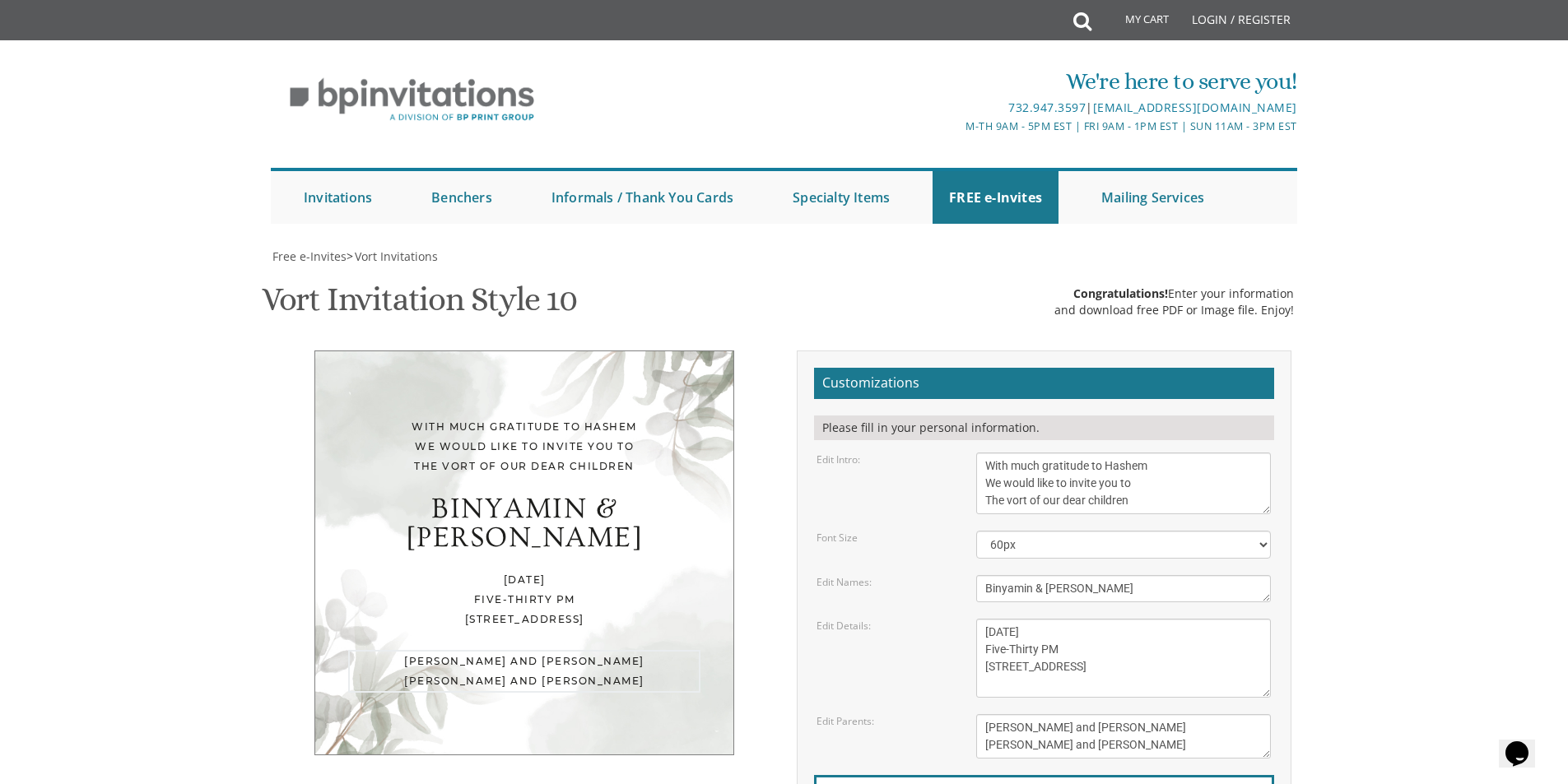
scroll to position [421, 0]
drag, startPoint x: 1125, startPoint y: 336, endPoint x: 919, endPoint y: 362, distance: 207.6
click at [884, 714] on div "Edit Parents: [PERSON_NAME] and [PERSON_NAME] [PERSON_NAME] and [PERSON_NAME]" at bounding box center [1043, 736] width 479 height 44
paste textarea "[PERSON_NAME] & [PERSON_NAME]"
type textarea "[PERSON_NAME] and [PERSON_NAME] [PERSON_NAME] & [PERSON_NAME]"
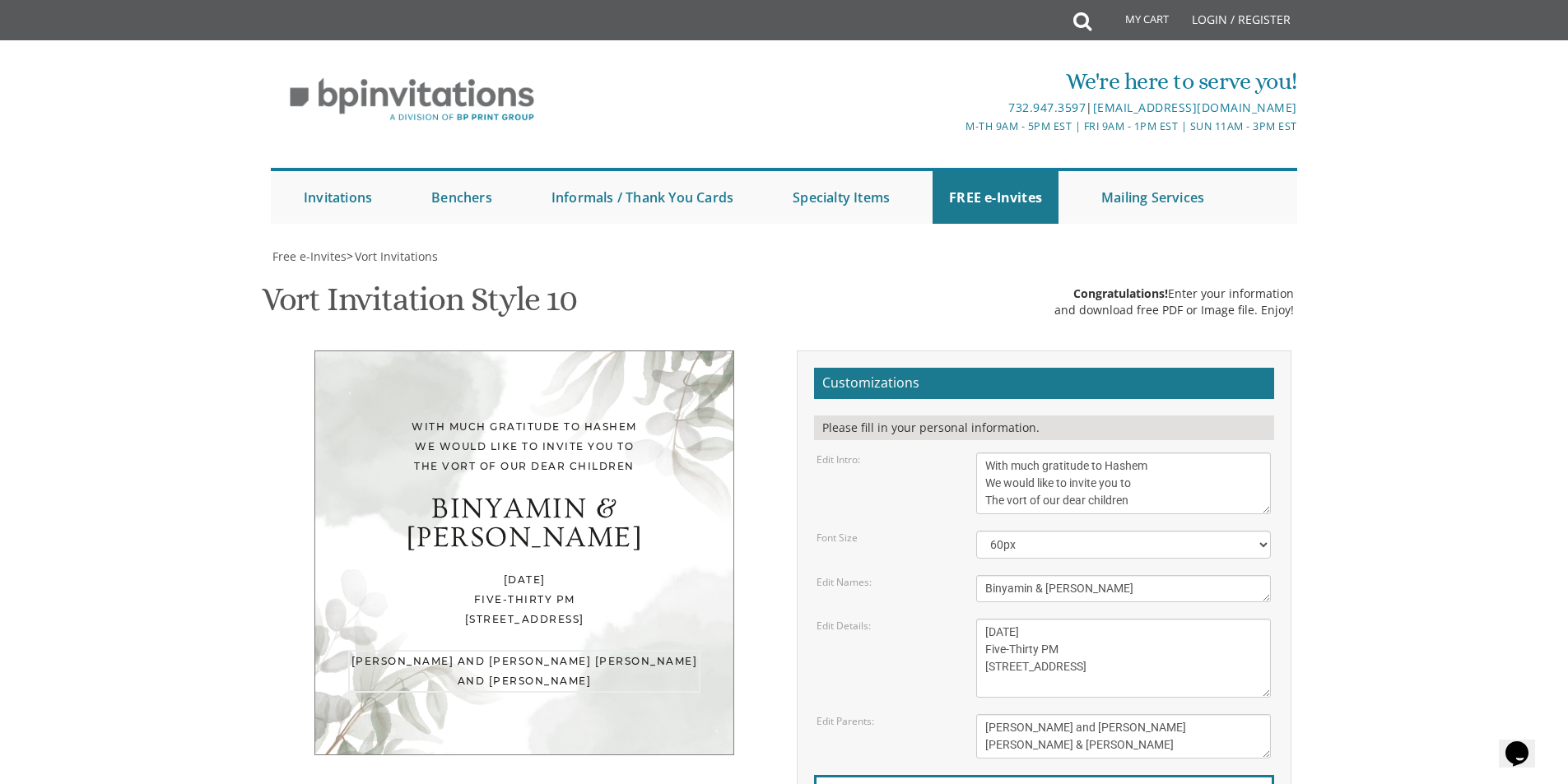
type input "[EMAIL_ADDRESS][DOMAIN_NAME]"
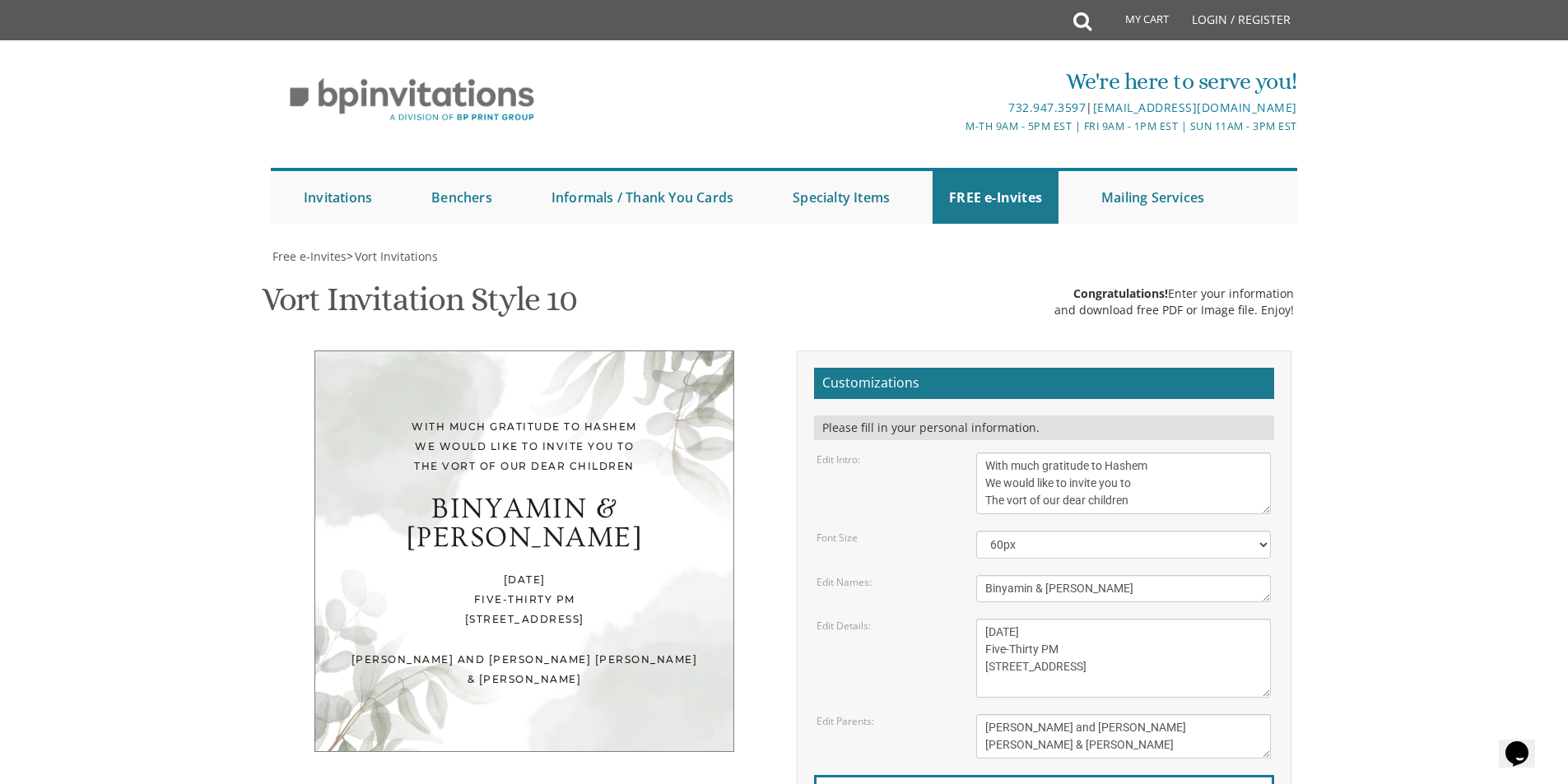
click at [1368, 75] on body "My Cart Total: View Cart Item(s) Submit My Cart Total: View Cart Item(s) Login …" at bounding box center [784, 685] width 1568 height 1369
click at [1341, 165] on body "My Cart Total: View Cart Item(s) Submit My Cart Total: View Cart Item(s) Login …" at bounding box center [784, 685] width 1568 height 1369
click at [1337, 152] on div "We're here to serve you! 732.947.3597 | [EMAIL_ADDRESS][DOMAIN_NAME] M-Th 9am -…" at bounding box center [784, 140] width 1568 height 184
